Goal: Communication & Community: Answer question/provide support

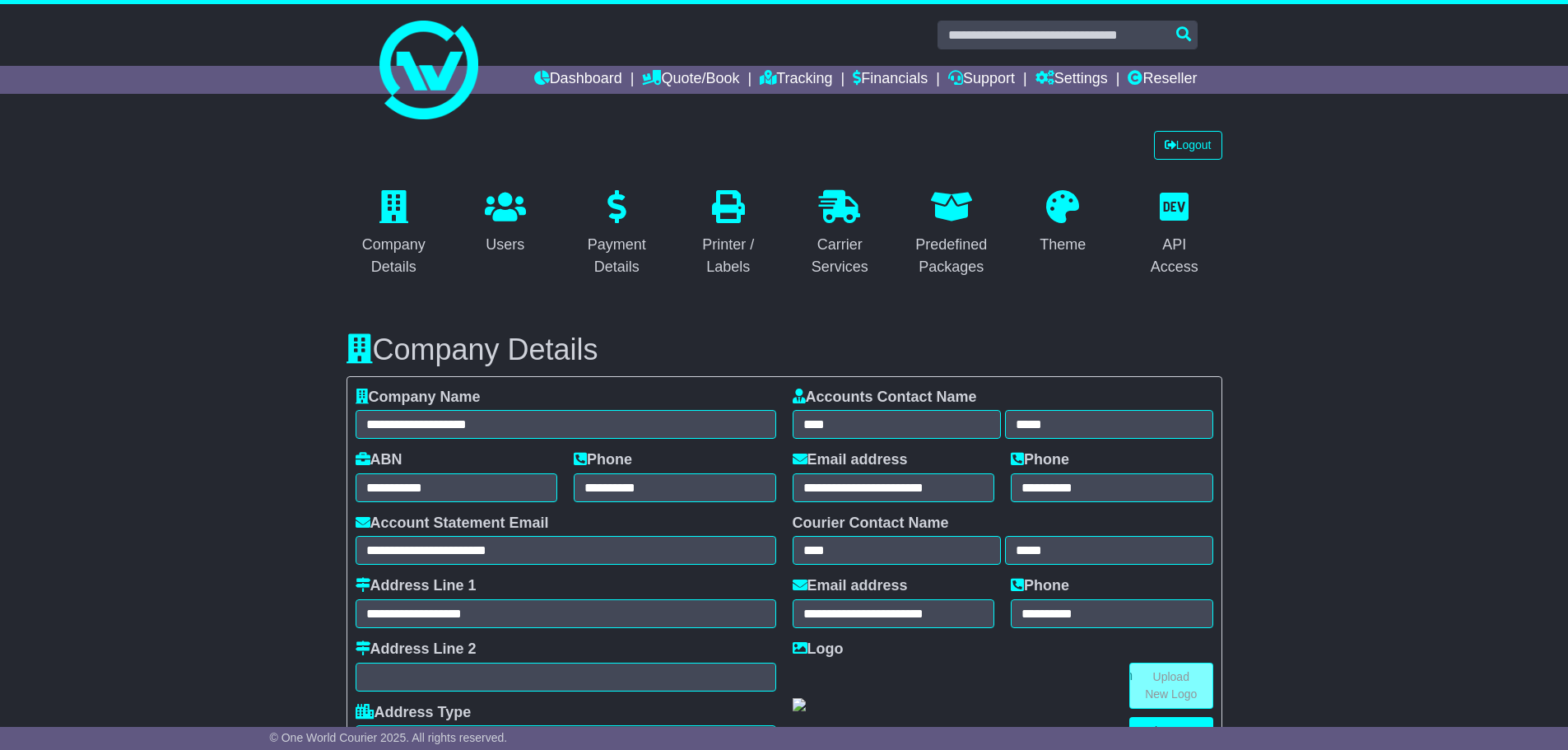
select select "**********"
select select "**"
click at [534, 77] on link "Dashboard" at bounding box center [578, 80] width 88 height 28
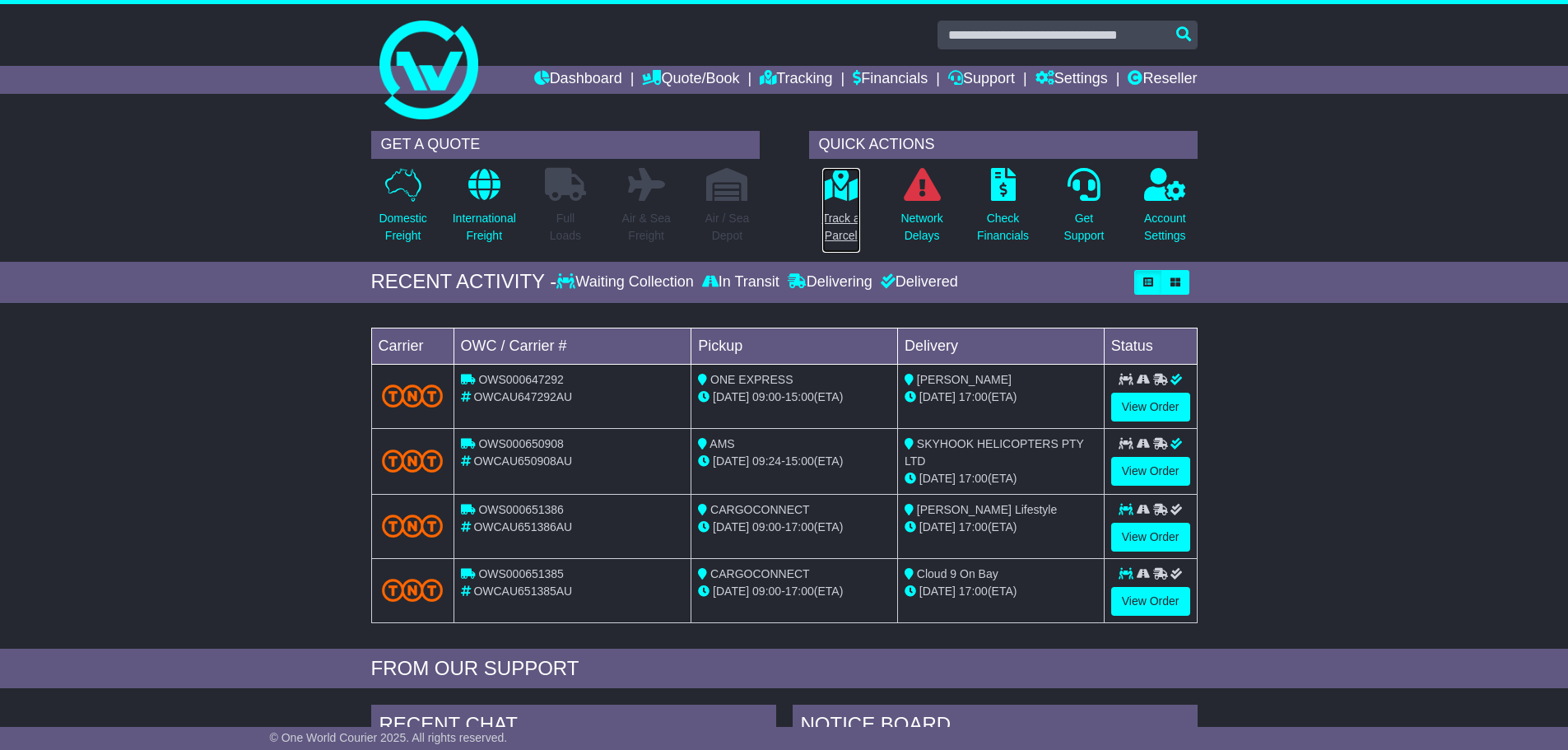
click at [847, 233] on p "Track a Parcel" at bounding box center [841, 227] width 38 height 35
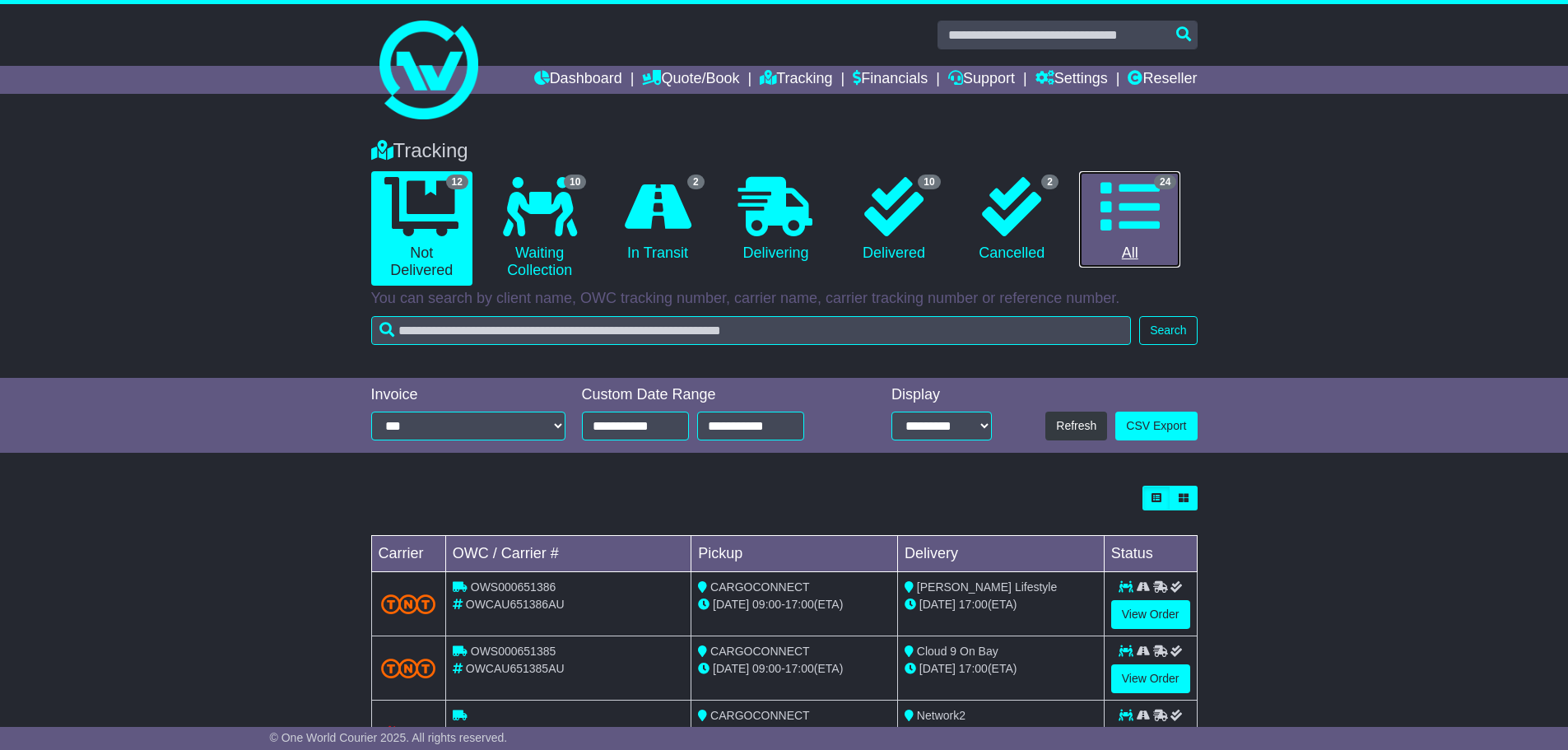
click at [1134, 254] on link "24 All" at bounding box center [1129, 220] width 101 height 97
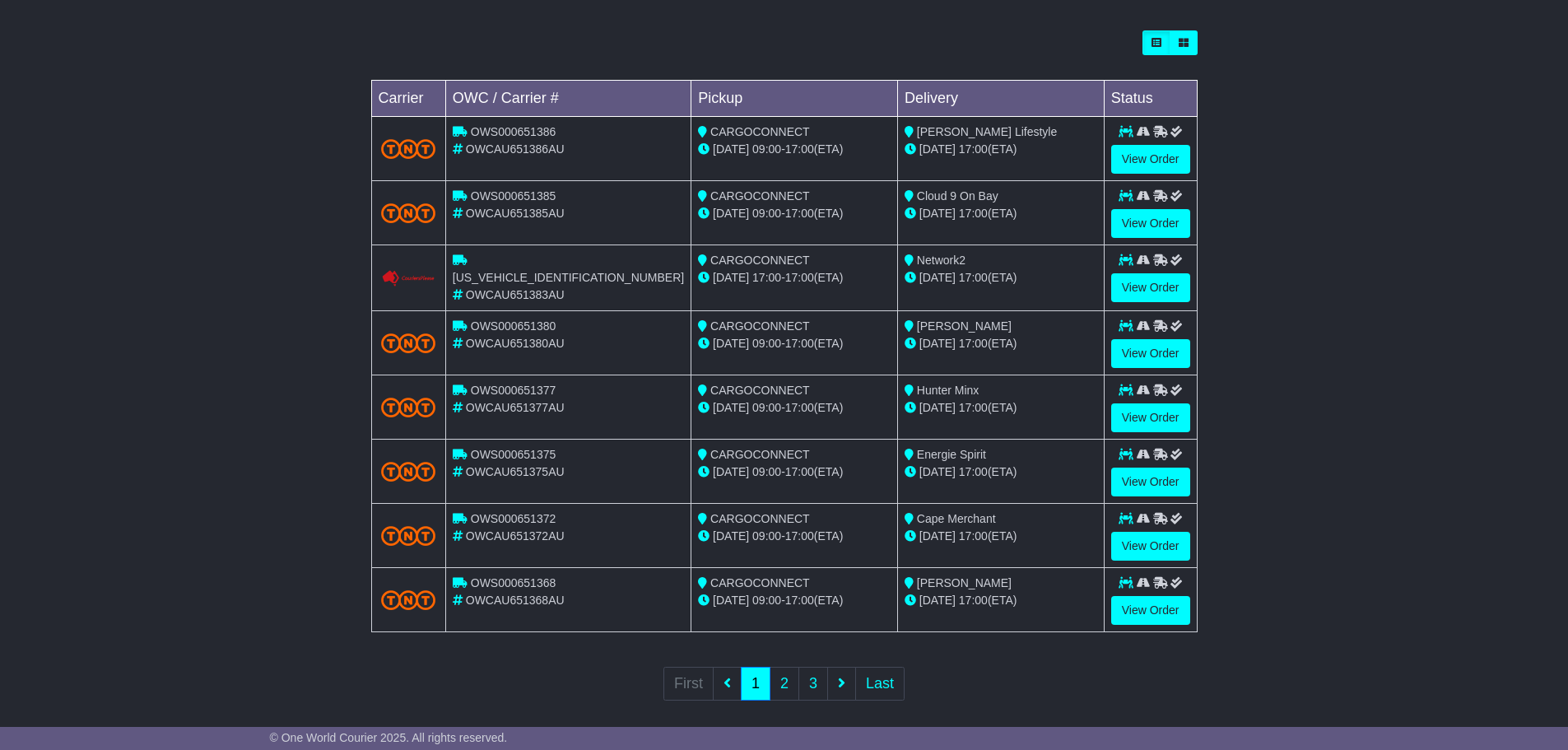
scroll to position [467, 0]
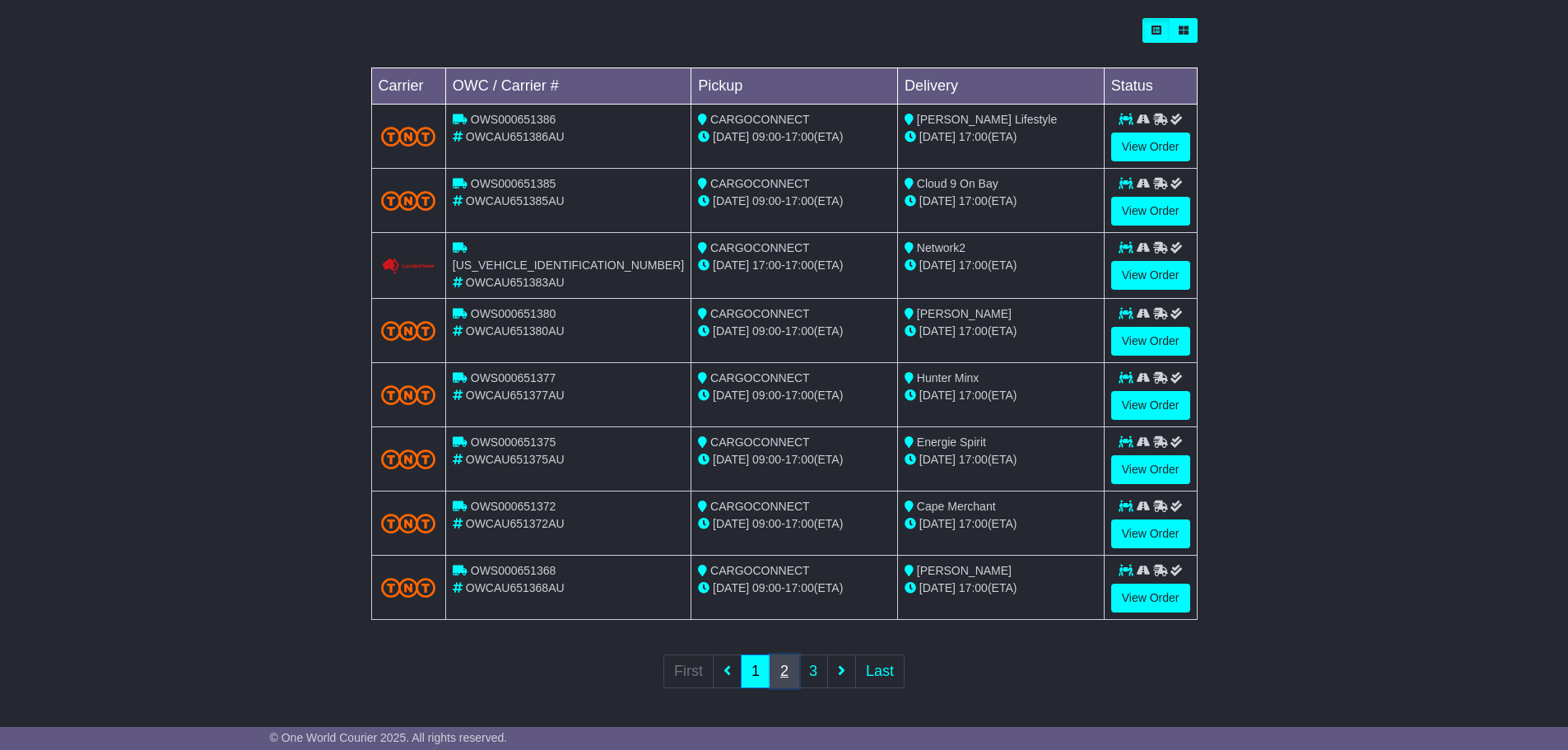
click at [781, 668] on link "2" at bounding box center [785, 671] width 30 height 34
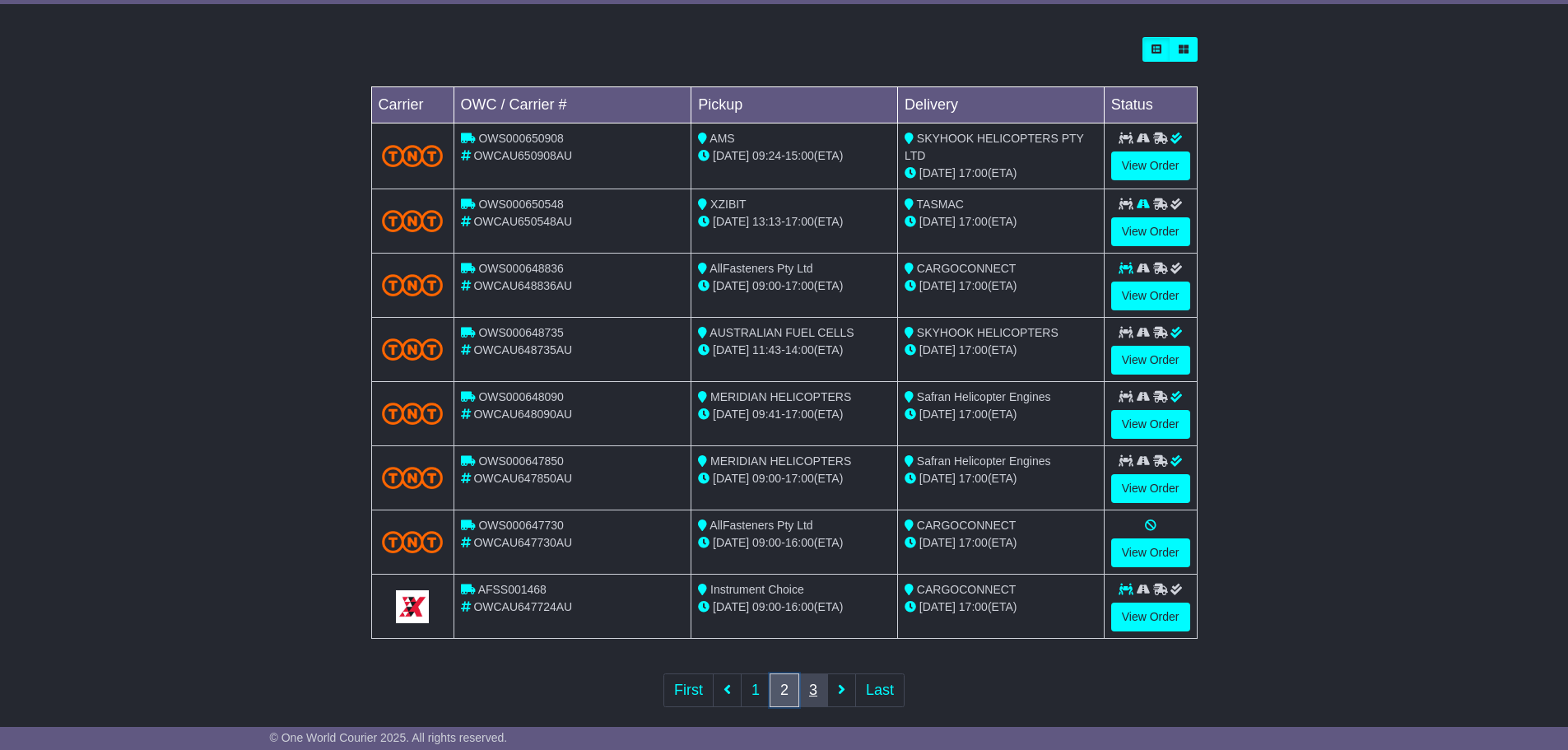
scroll to position [469, 0]
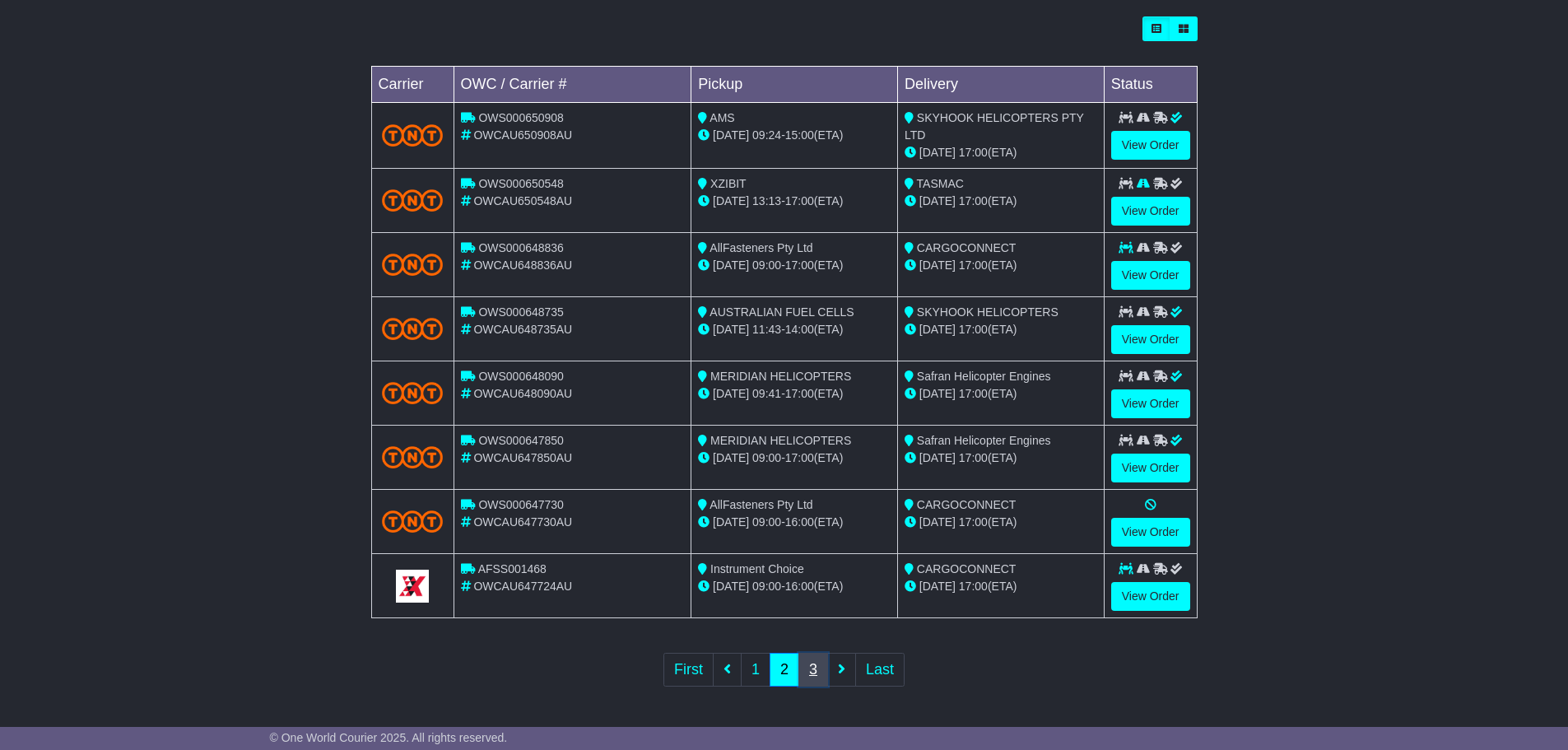
click at [810, 667] on link "3" at bounding box center [814, 669] width 30 height 34
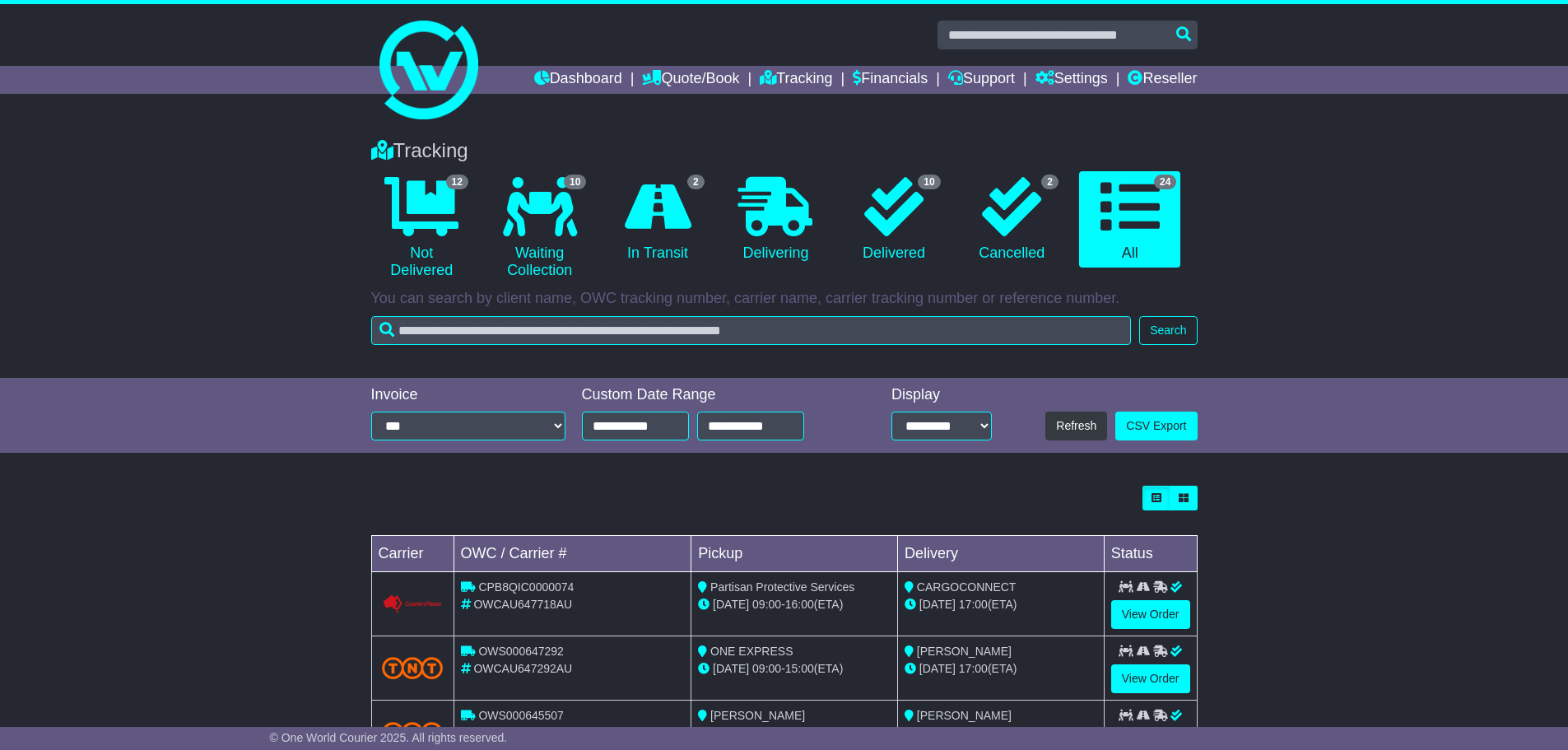
scroll to position [471, 0]
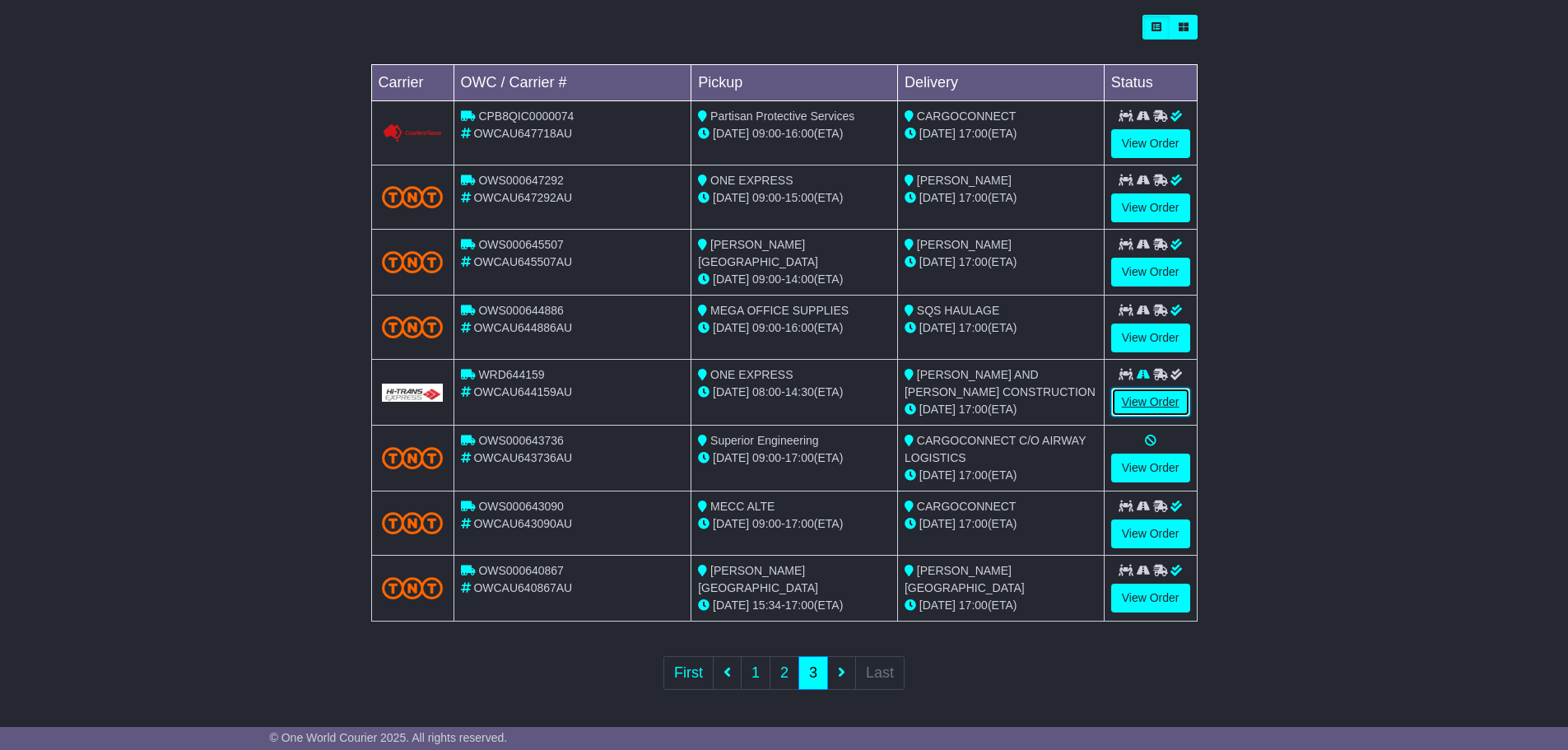
click at [1138, 399] on link "View Order" at bounding box center [1151, 401] width 79 height 29
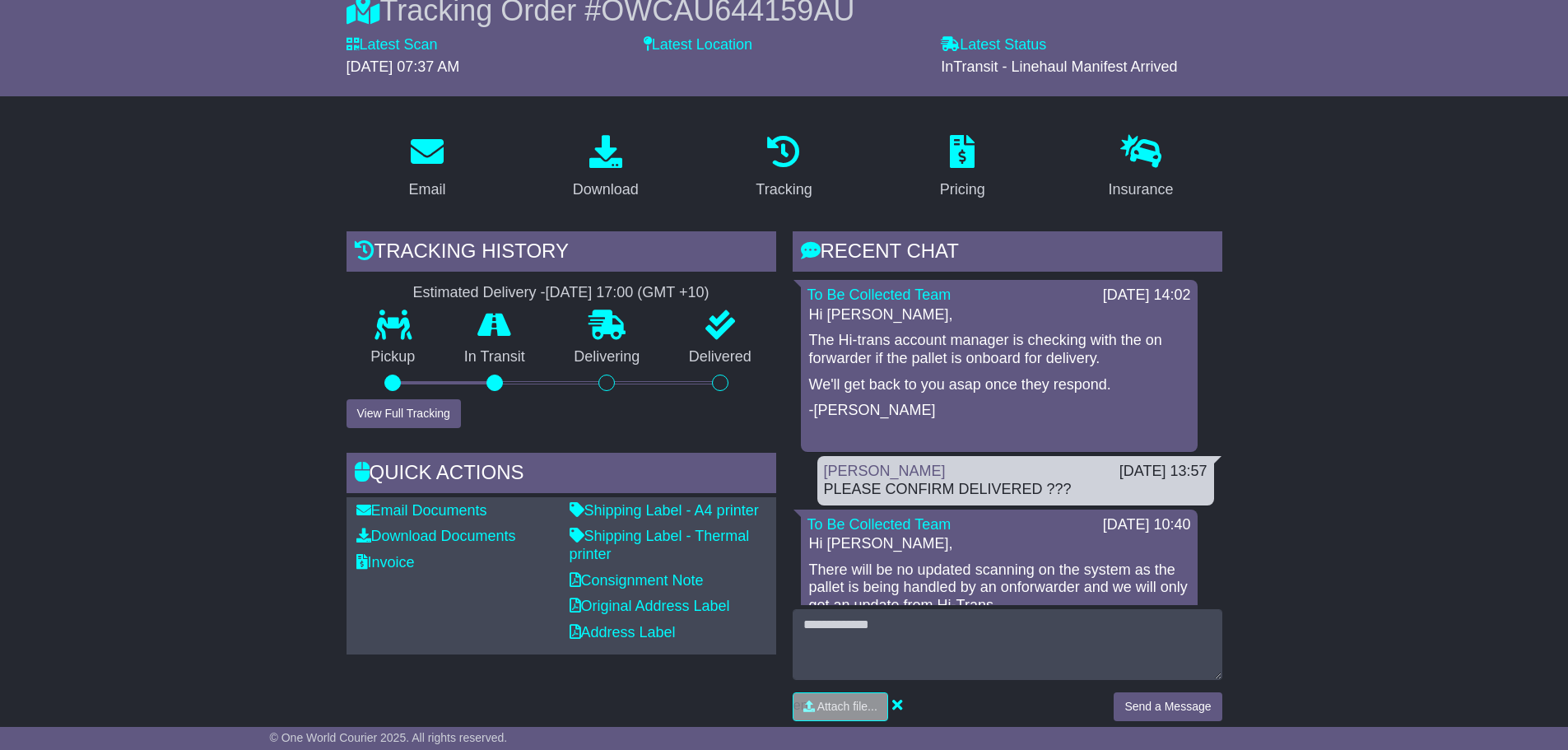
scroll to position [247, 0]
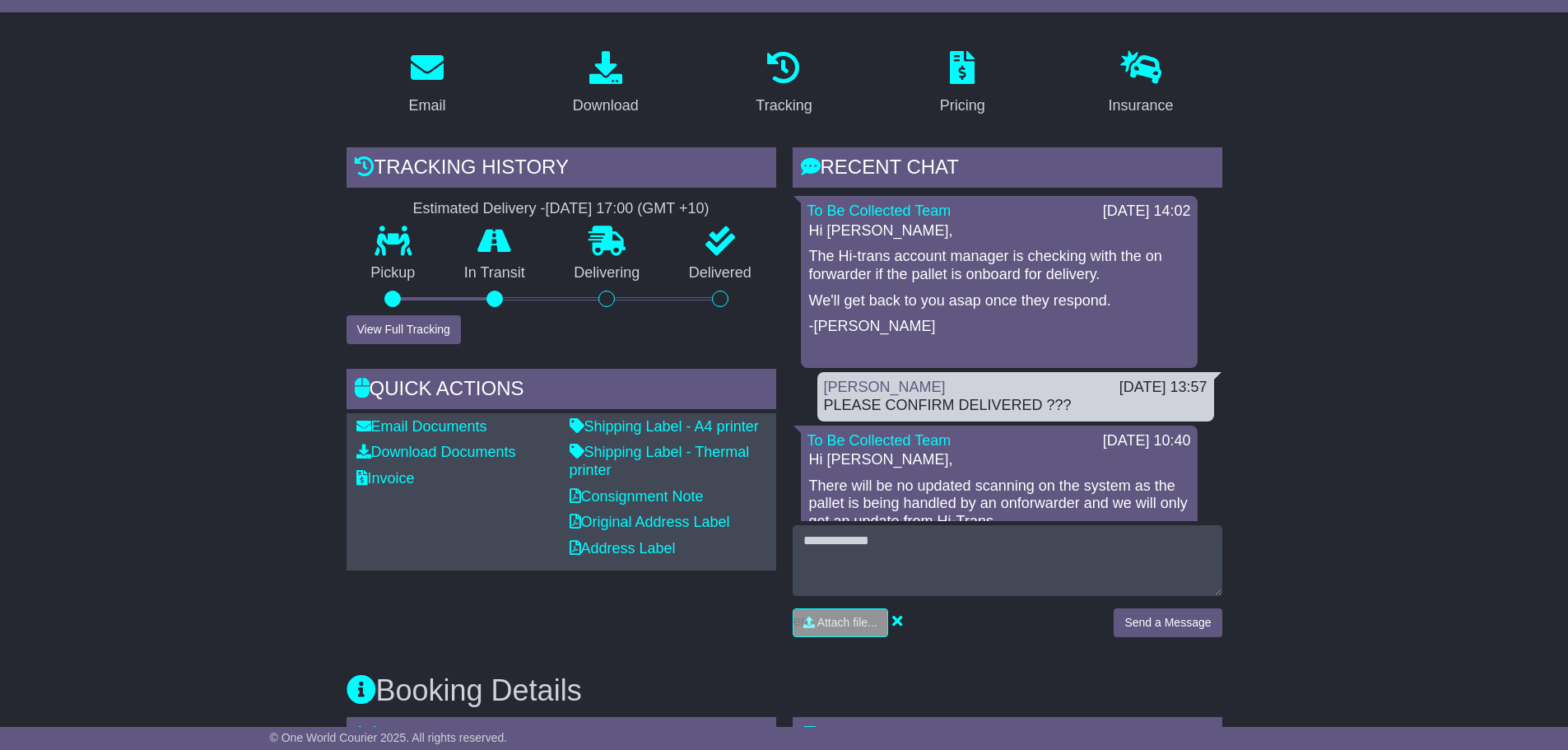
drag, startPoint x: 1069, startPoint y: 397, endPoint x: 1209, endPoint y: 423, distance: 142.4
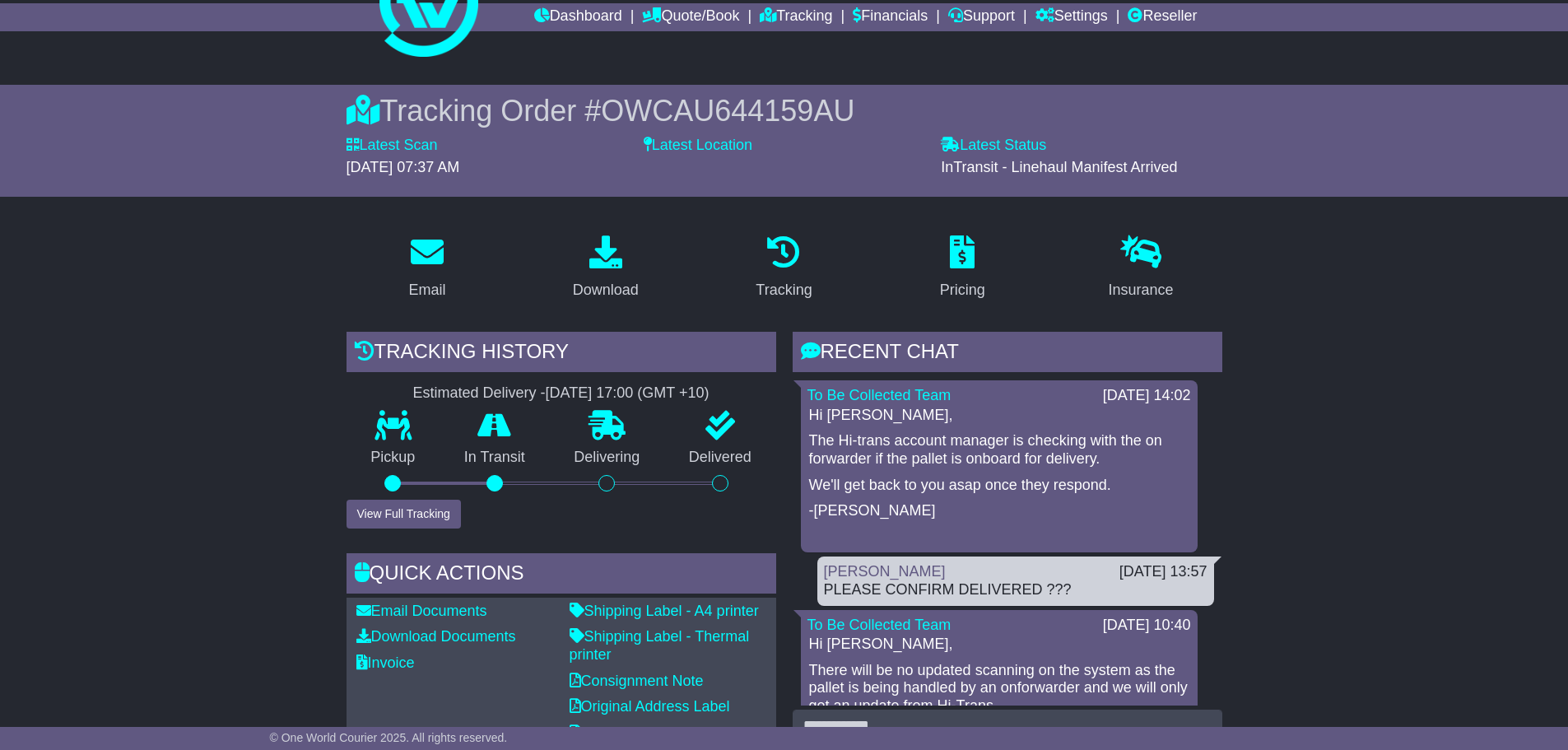
scroll to position [0, 0]
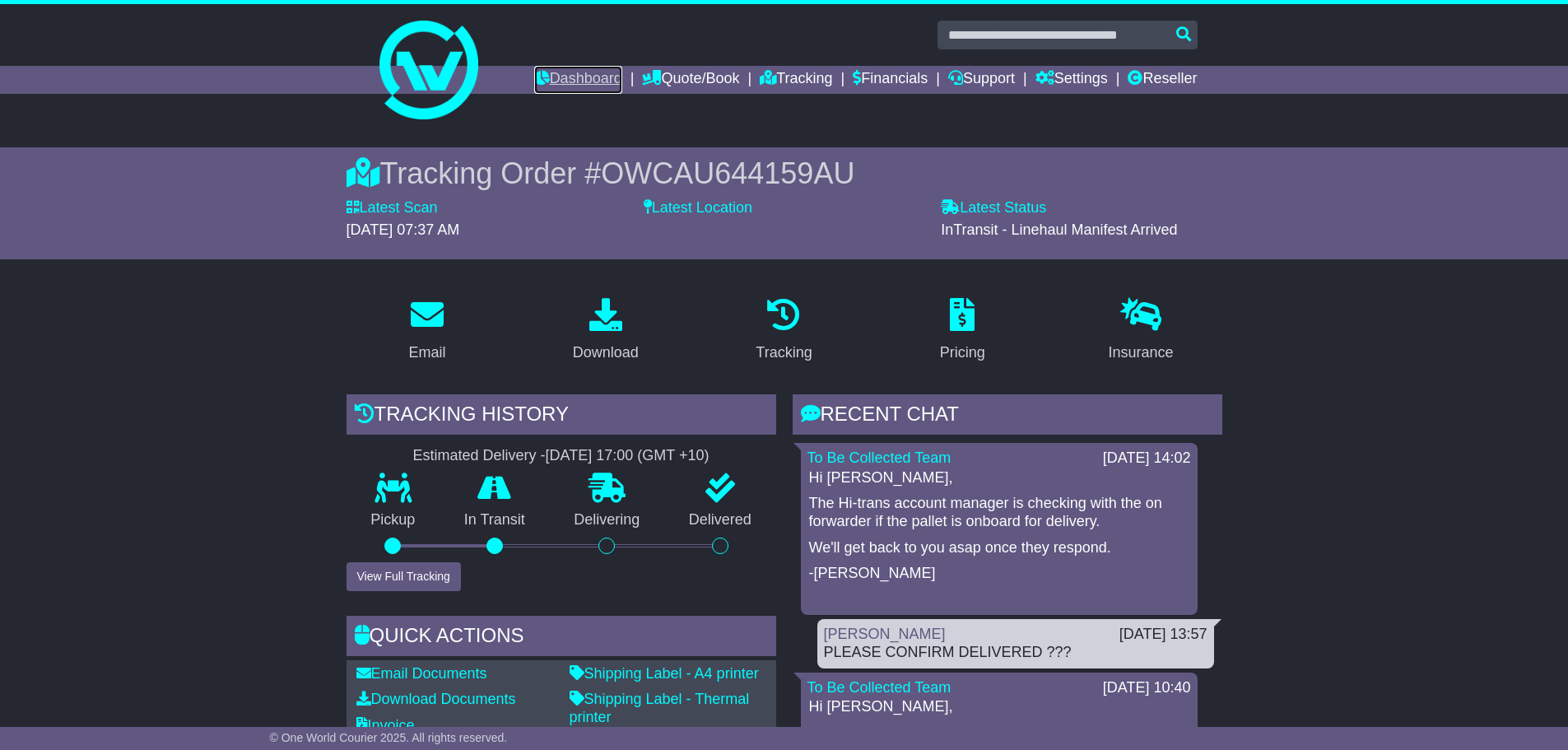
click at [534, 67] on link "Dashboard" at bounding box center [578, 80] width 88 height 28
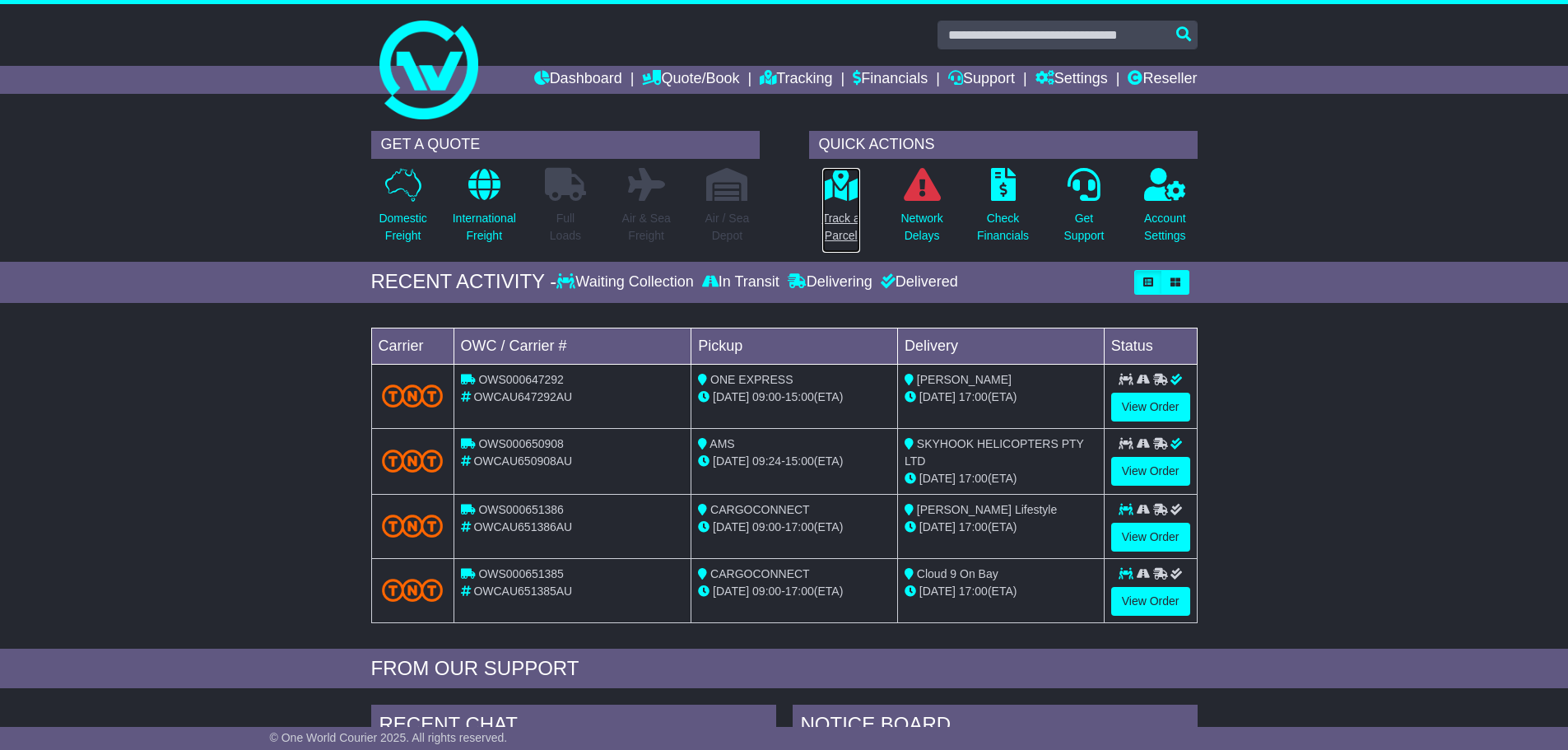
click at [827, 220] on p "Track a Parcel" at bounding box center [841, 227] width 38 height 35
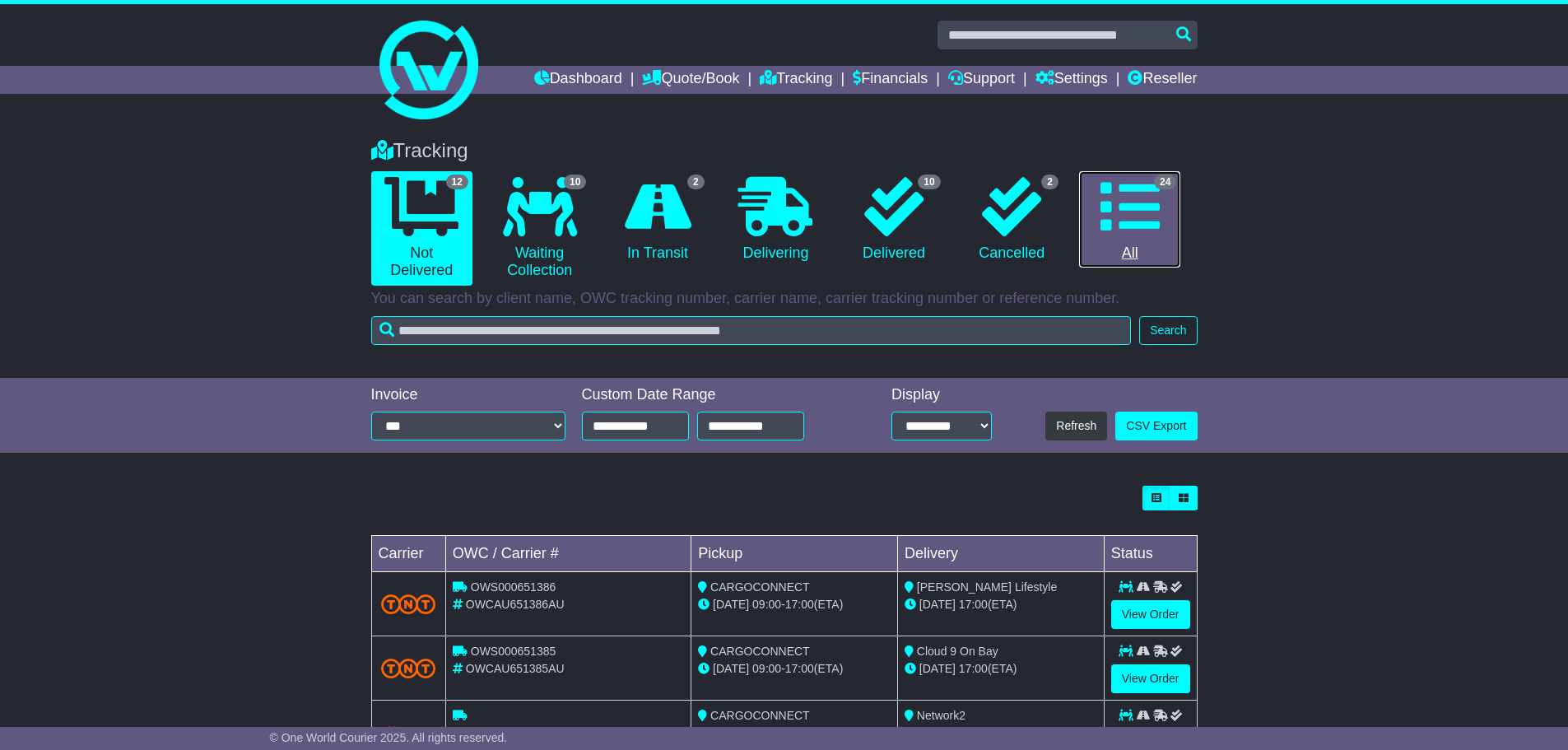
click at [1128, 257] on link "24 All" at bounding box center [1129, 220] width 101 height 97
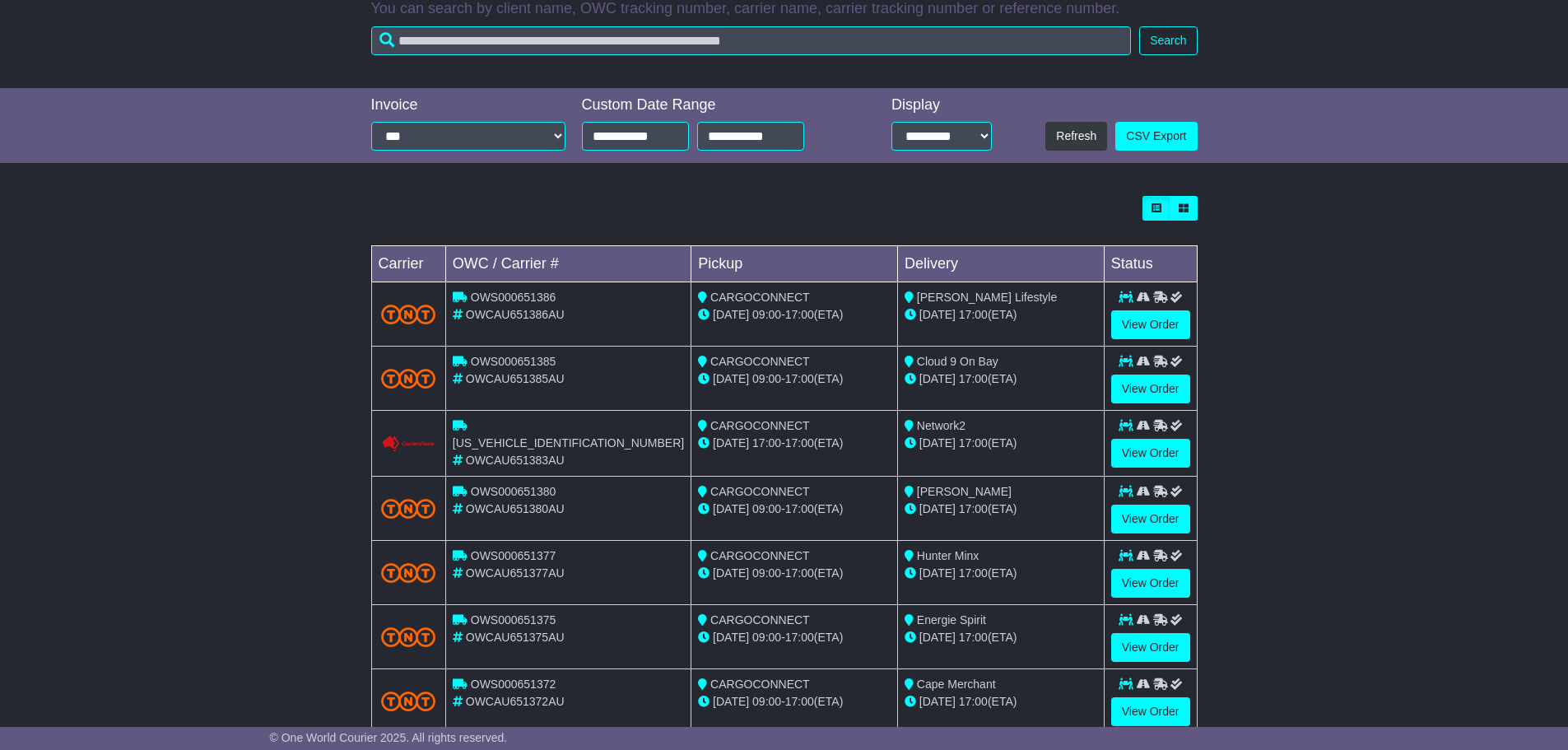
scroll to position [467, 0]
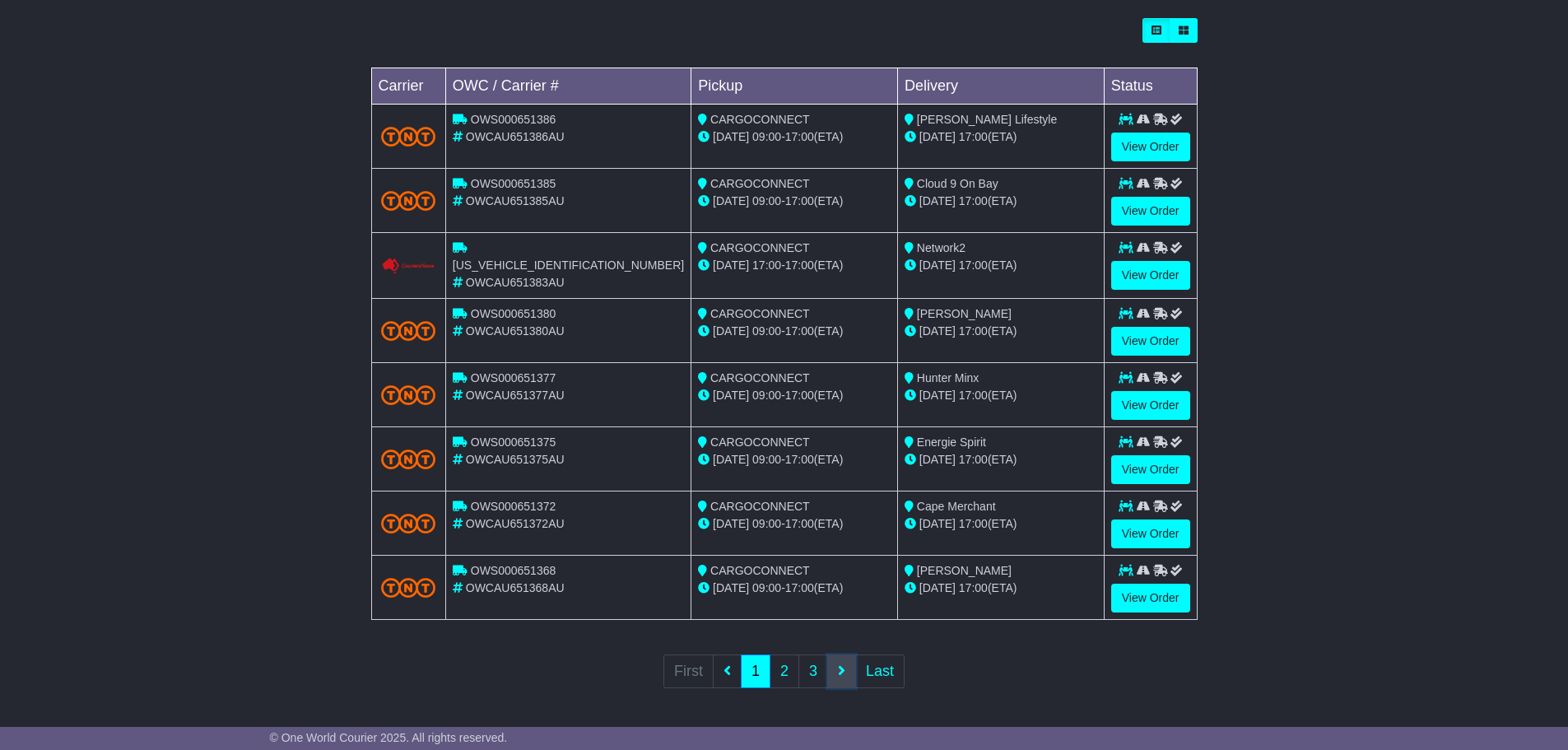
click at [836, 673] on link at bounding box center [841, 671] width 29 height 34
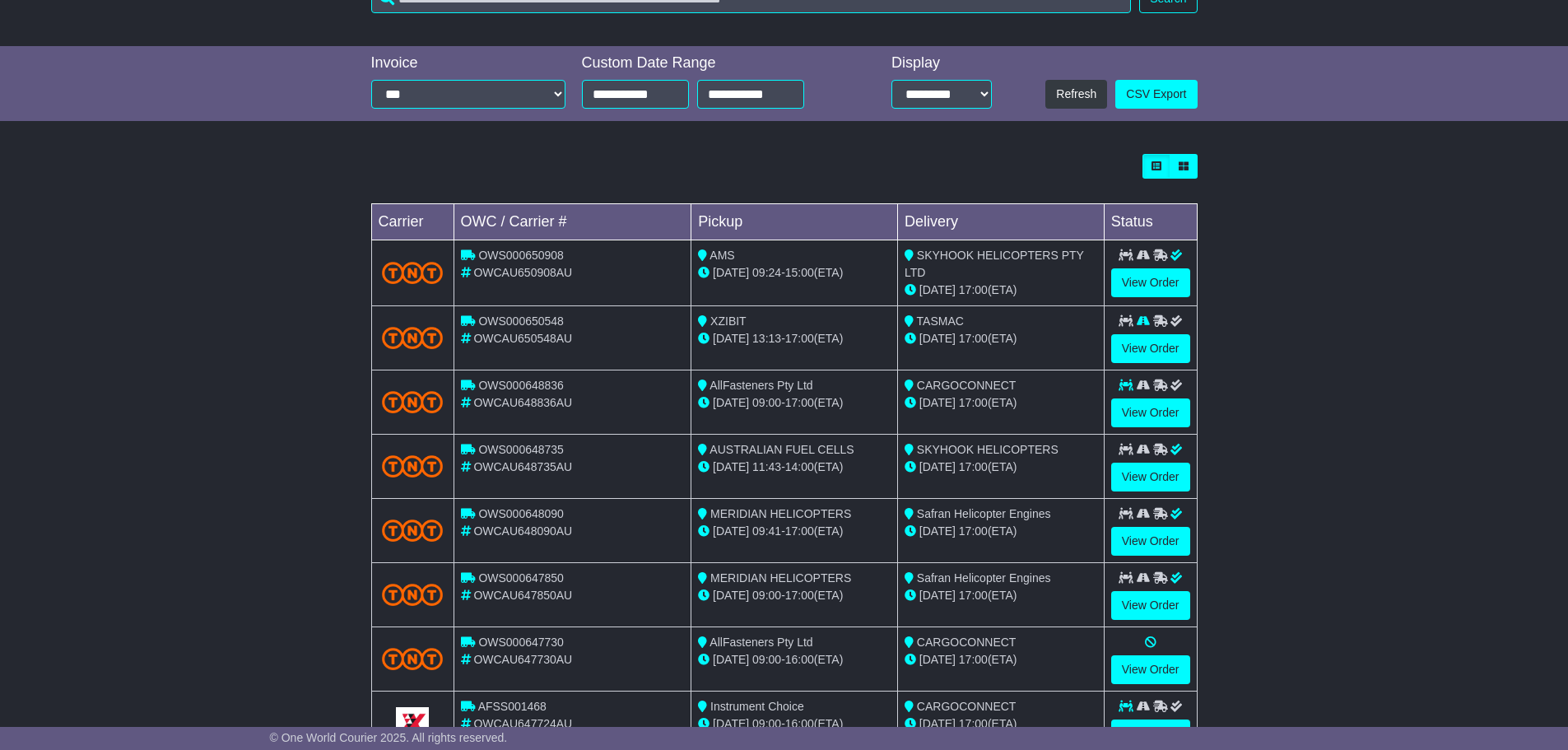
scroll to position [469, 0]
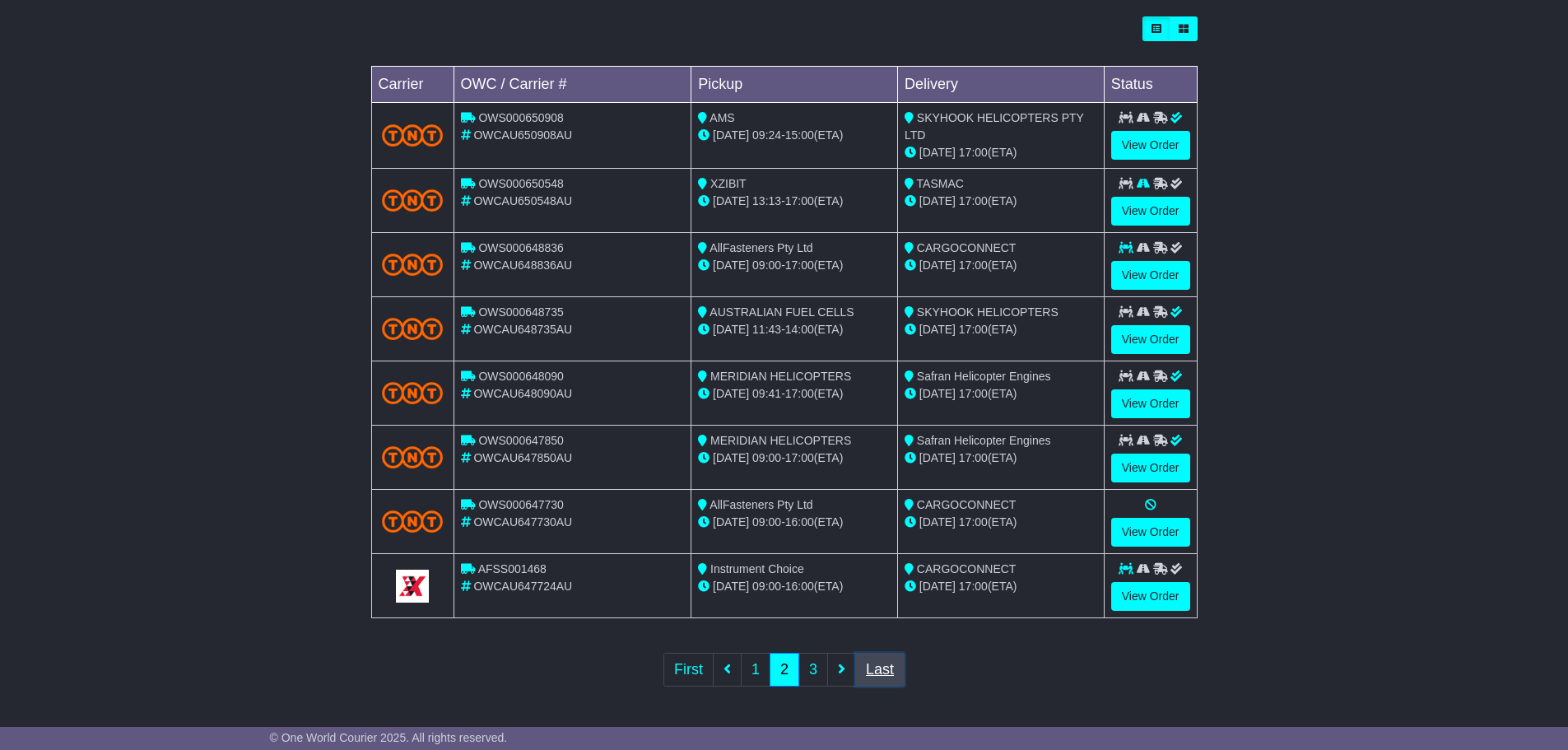
click at [885, 673] on link "Last" at bounding box center [880, 669] width 49 height 34
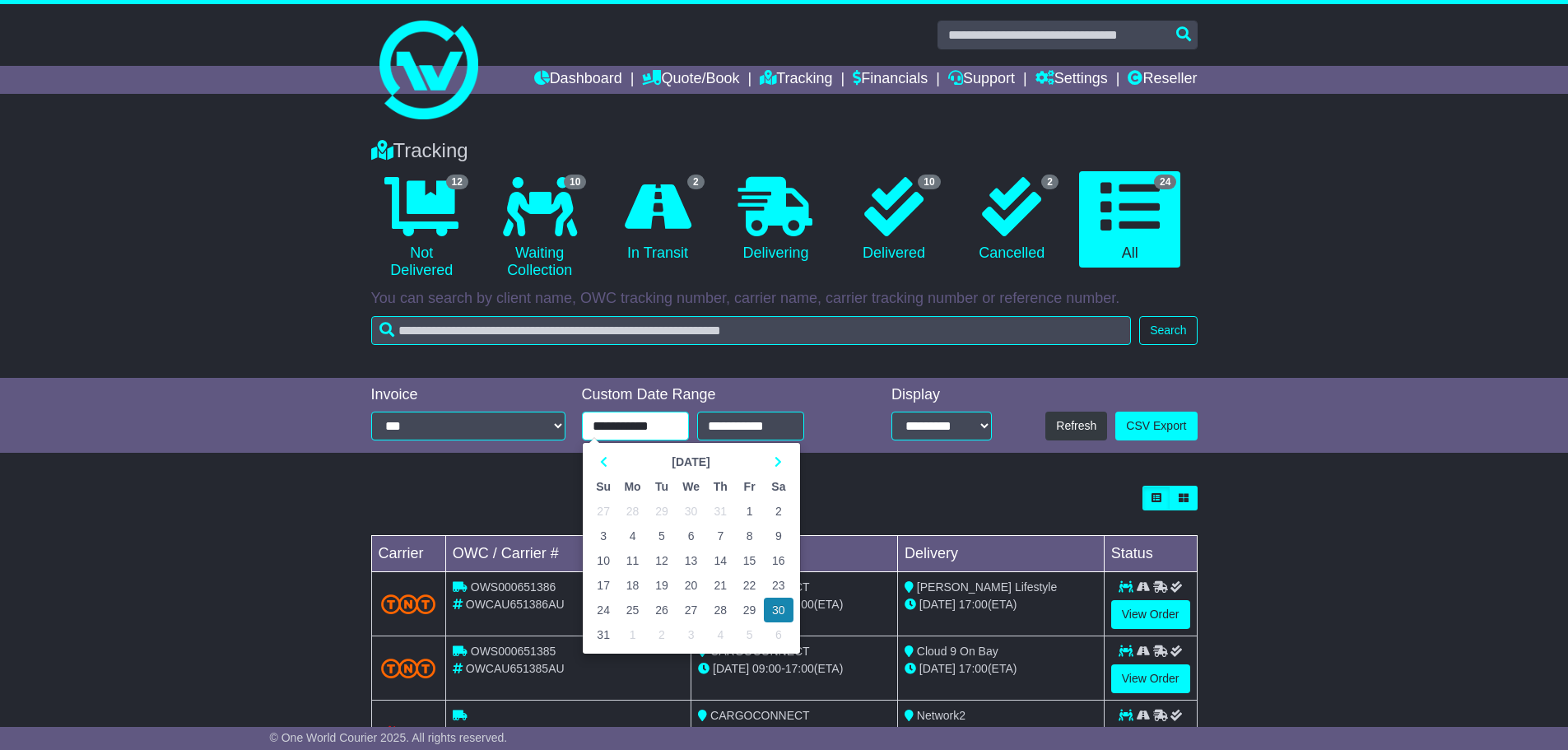
click at [654, 428] on input "**********" at bounding box center [636, 425] width 107 height 29
click at [754, 508] on td "1" at bounding box center [749, 511] width 29 height 25
type input "**********"
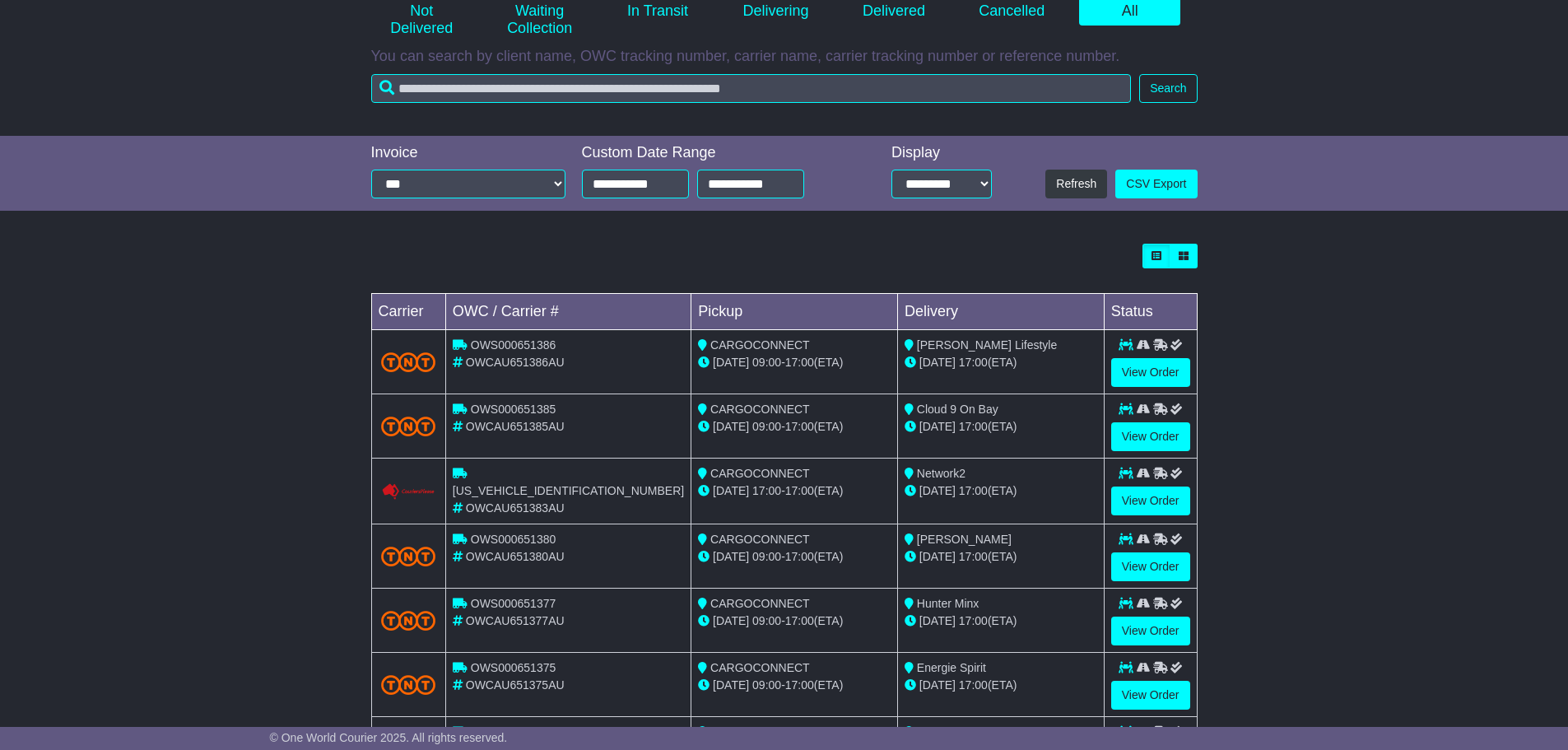
scroll to position [467, 0]
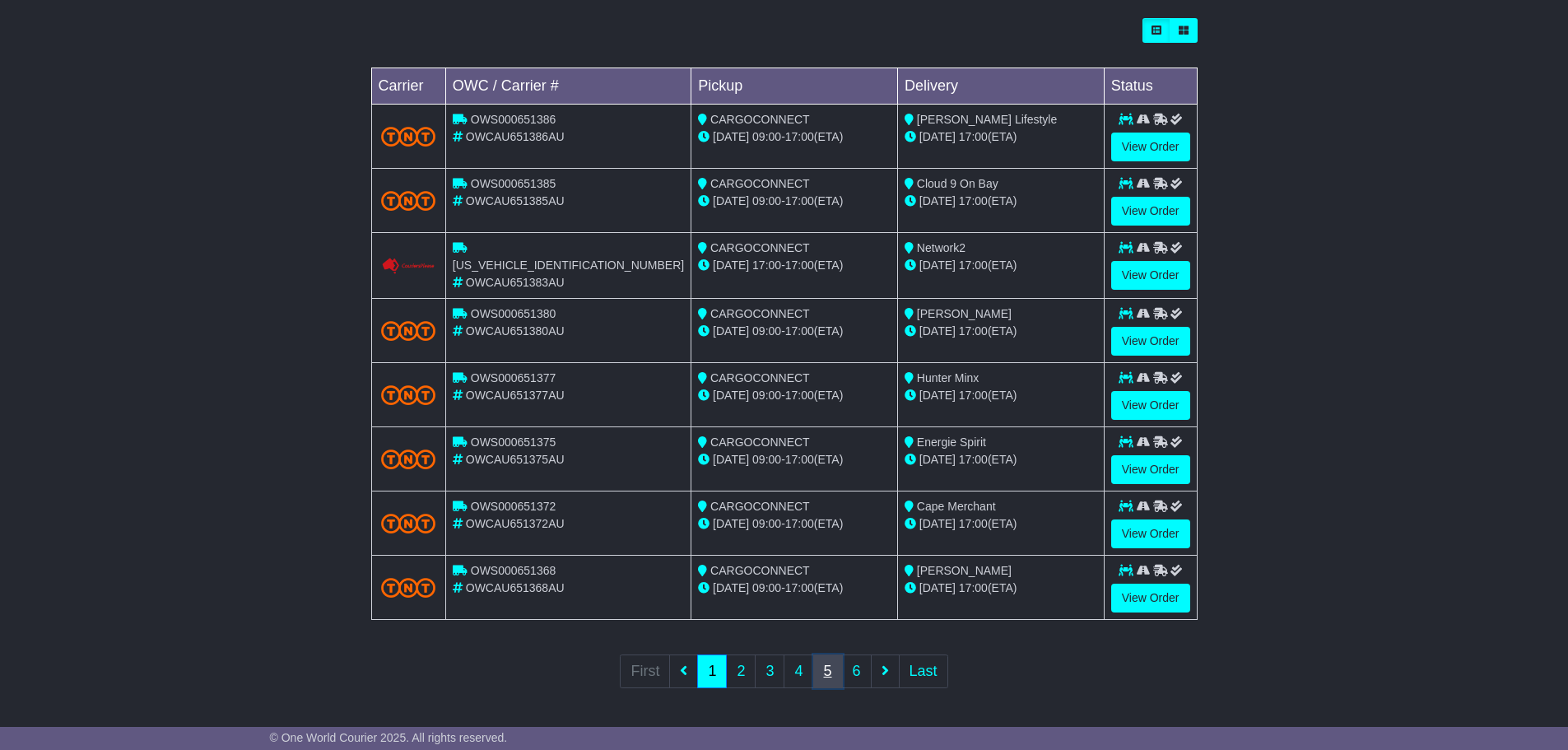
click at [828, 674] on link "5" at bounding box center [828, 671] width 30 height 34
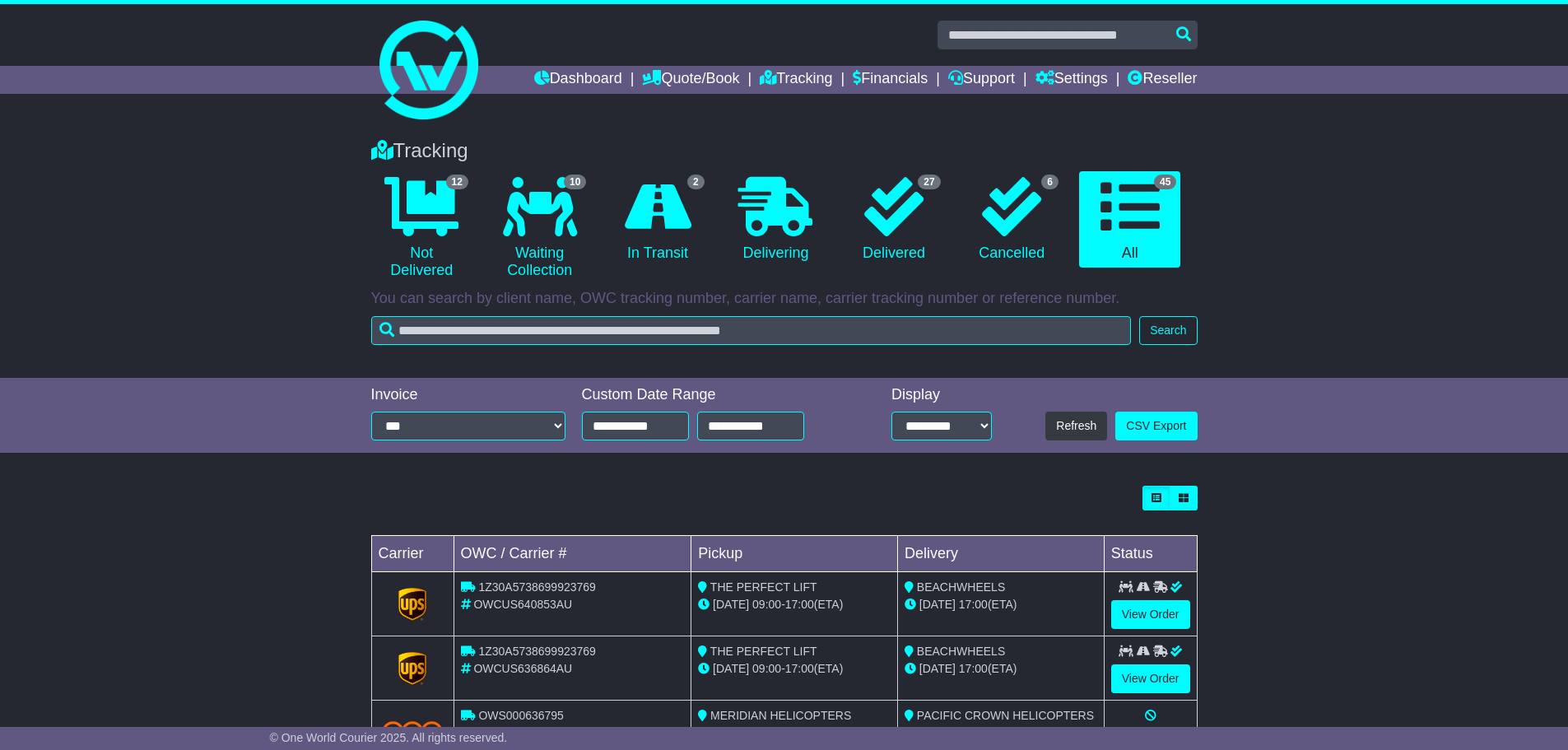
scroll to position [469, 0]
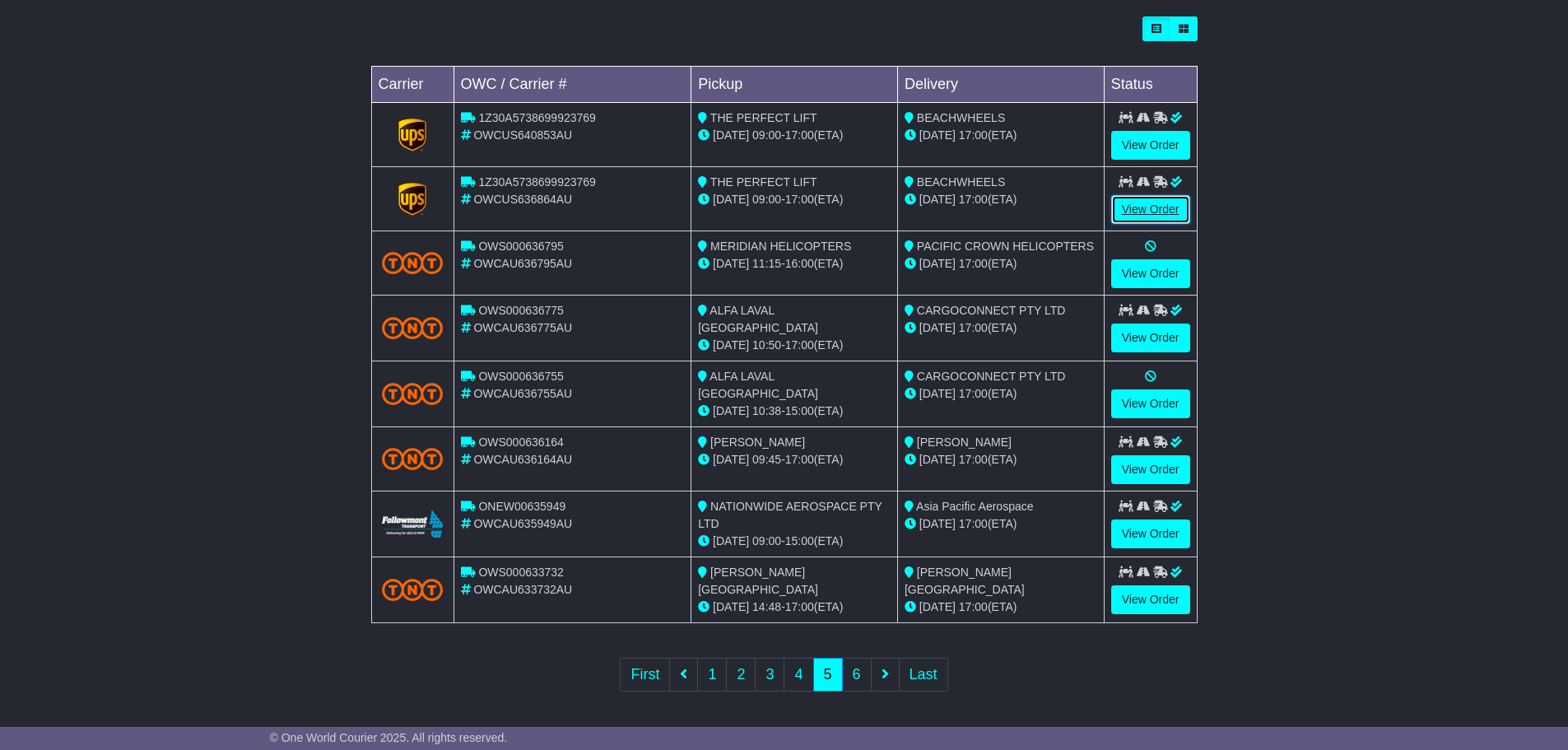
click at [1145, 200] on link "View Order" at bounding box center [1151, 209] width 79 height 29
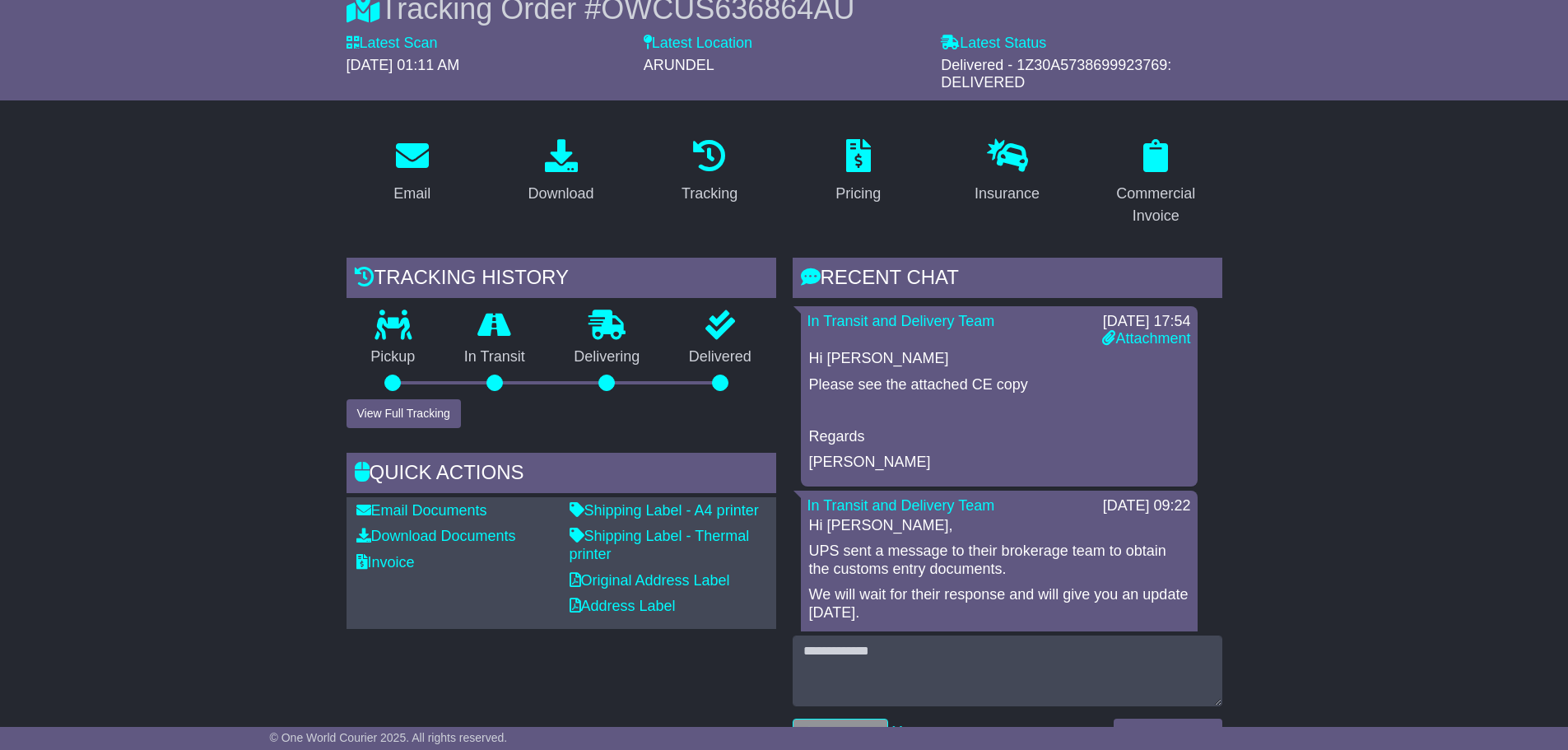
scroll to position [329, 0]
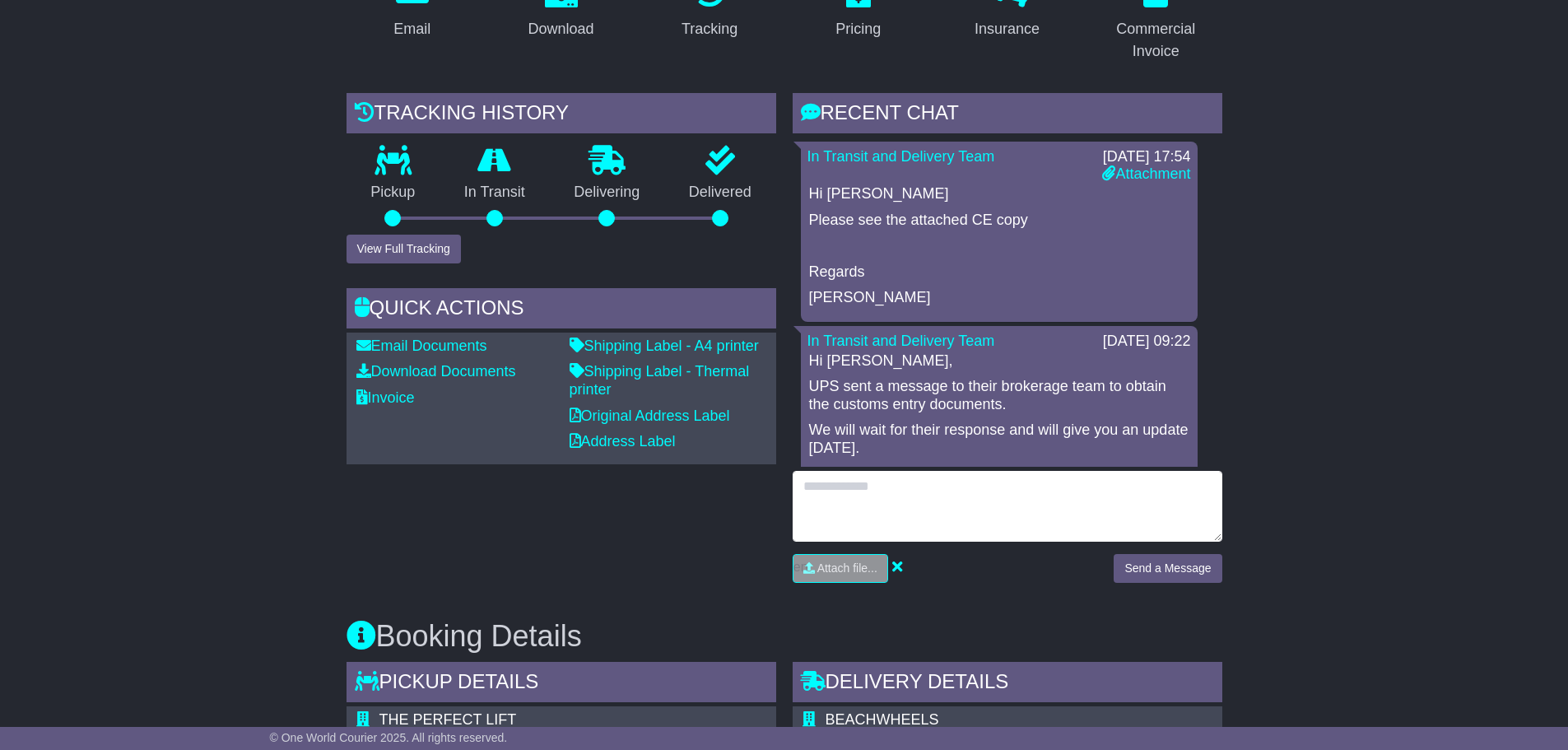
click at [970, 497] on textarea at bounding box center [1007, 506] width 430 height 71
click at [1174, 537] on textarea "**********" at bounding box center [1007, 506] width 430 height 71
type textarea "**********"
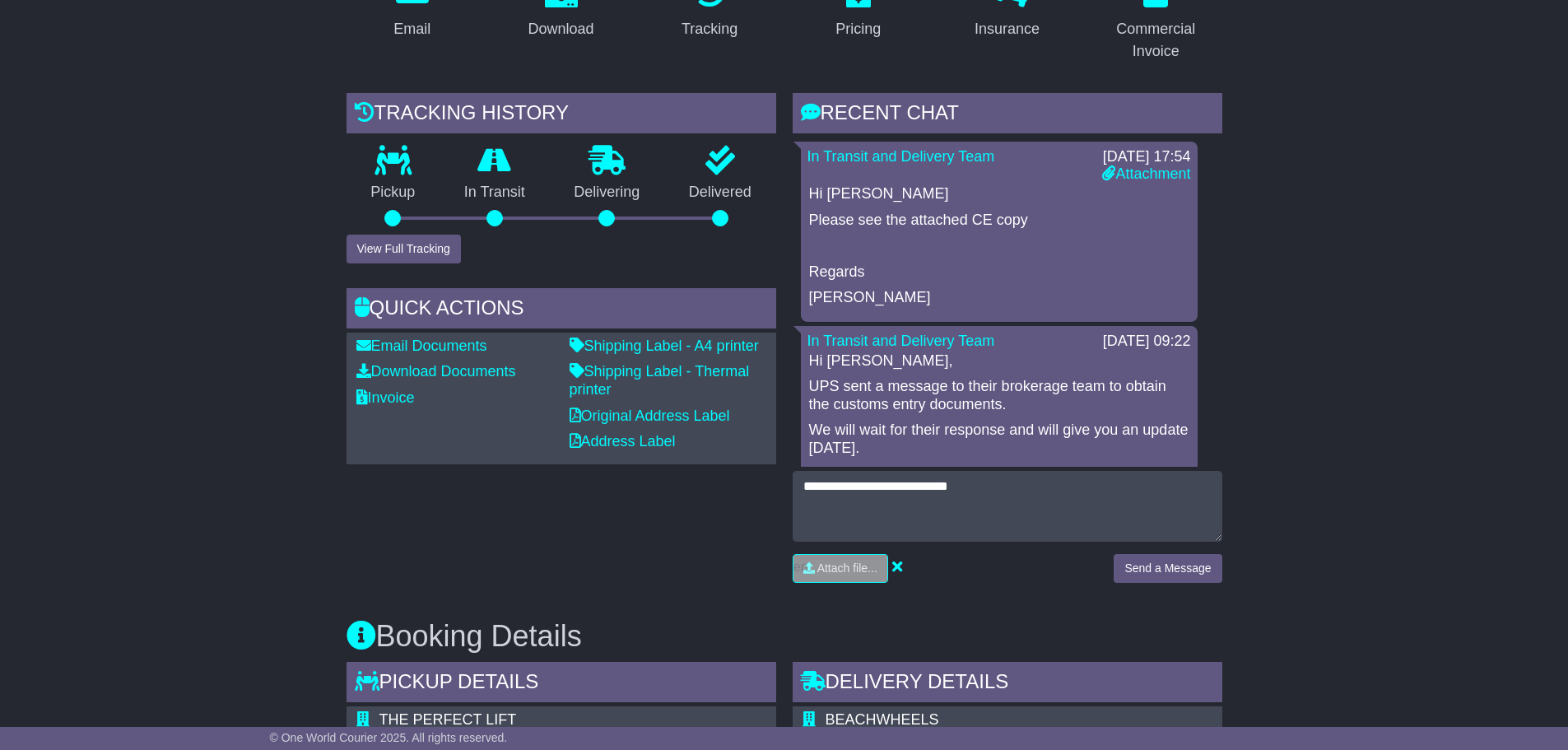
click at [1158, 584] on div "Send a Message" at bounding box center [1167, 574] width 124 height 41
click at [1164, 573] on button "Send a Message" at bounding box center [1167, 568] width 108 height 29
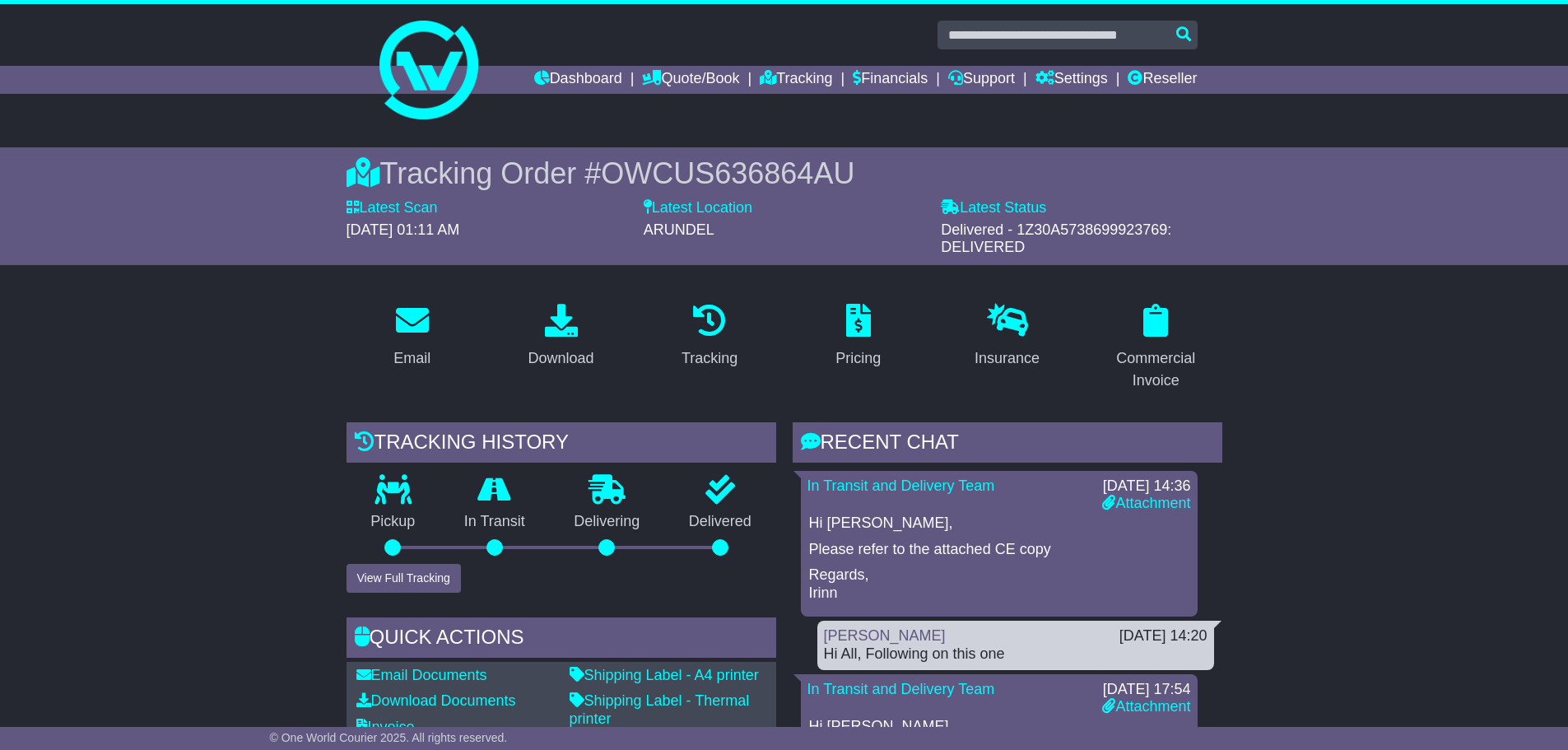
scroll to position [329, 0]
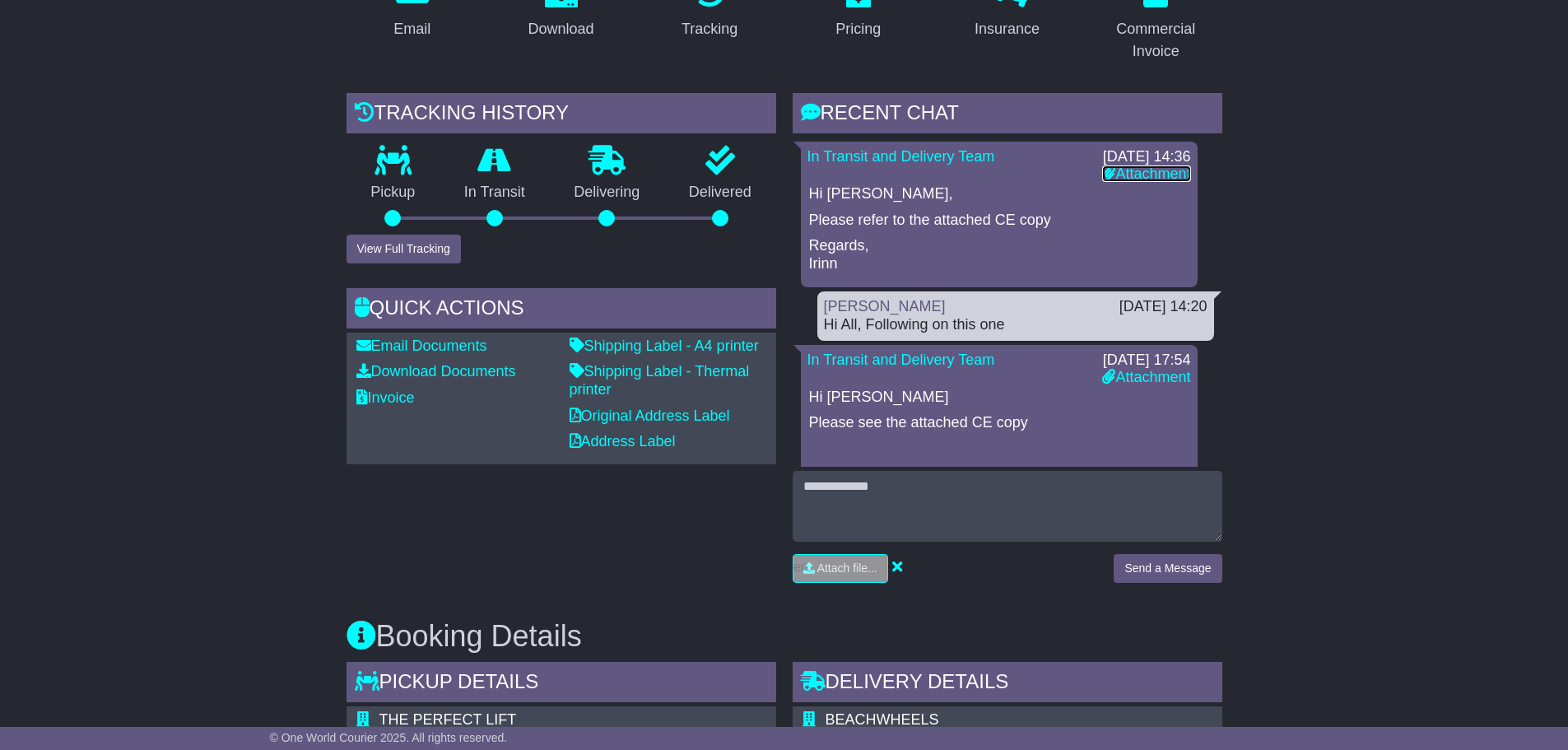
click at [1123, 174] on link "Attachment" at bounding box center [1146, 174] width 88 height 16
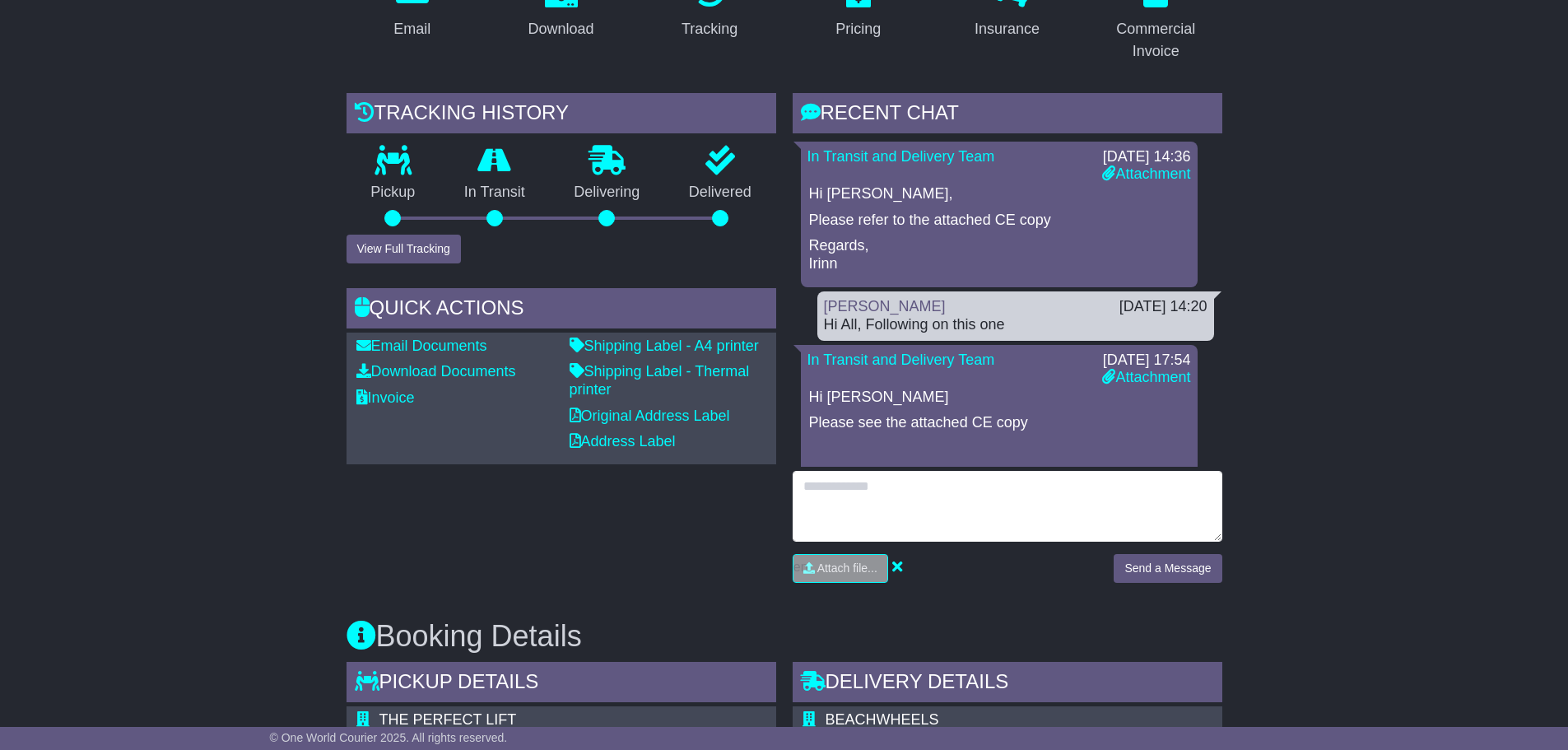
click at [902, 500] on textarea at bounding box center [1007, 506] width 430 height 71
type textarea "**********"
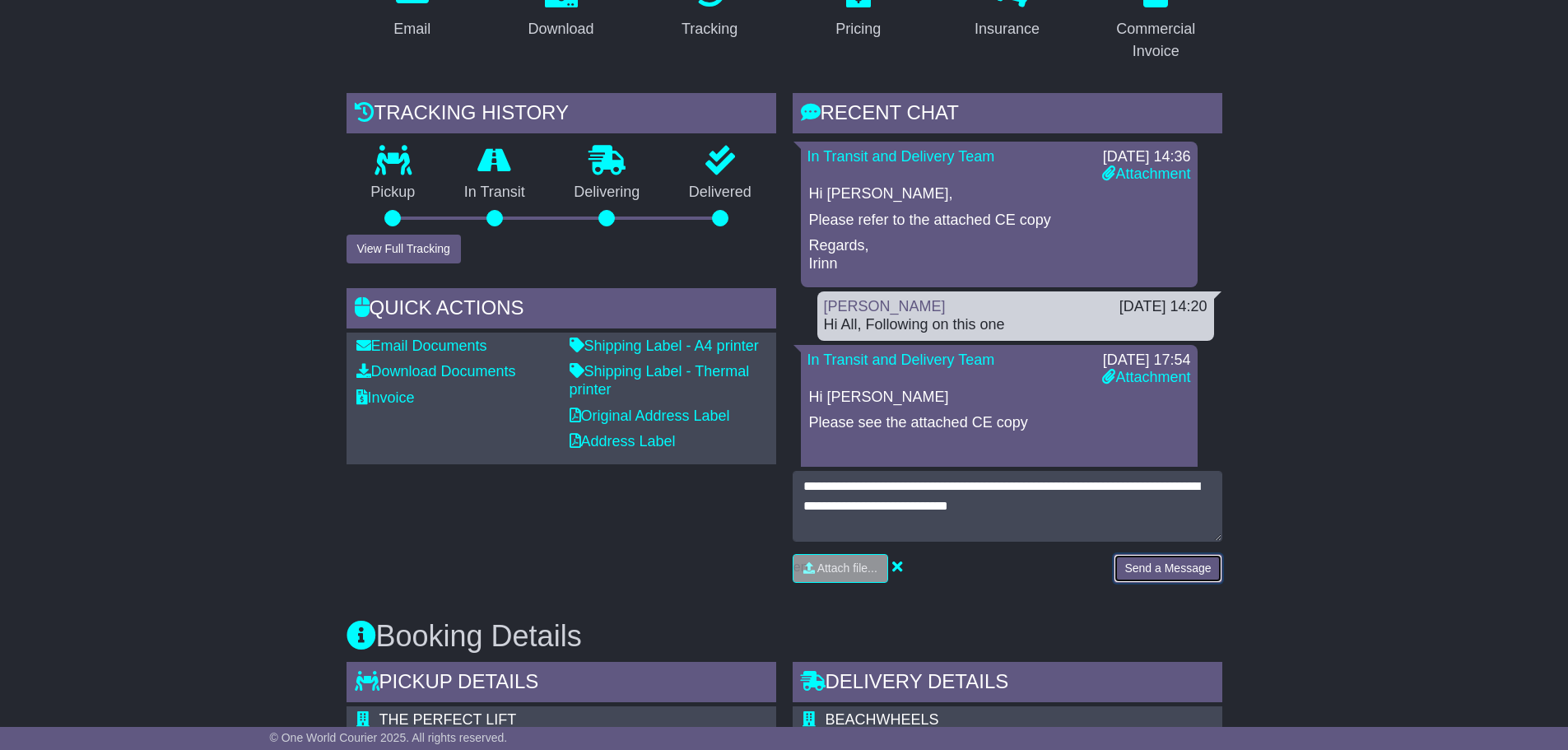
click at [1157, 574] on button "Send a Message" at bounding box center [1167, 568] width 108 height 29
